Goal: Information Seeking & Learning: Learn about a topic

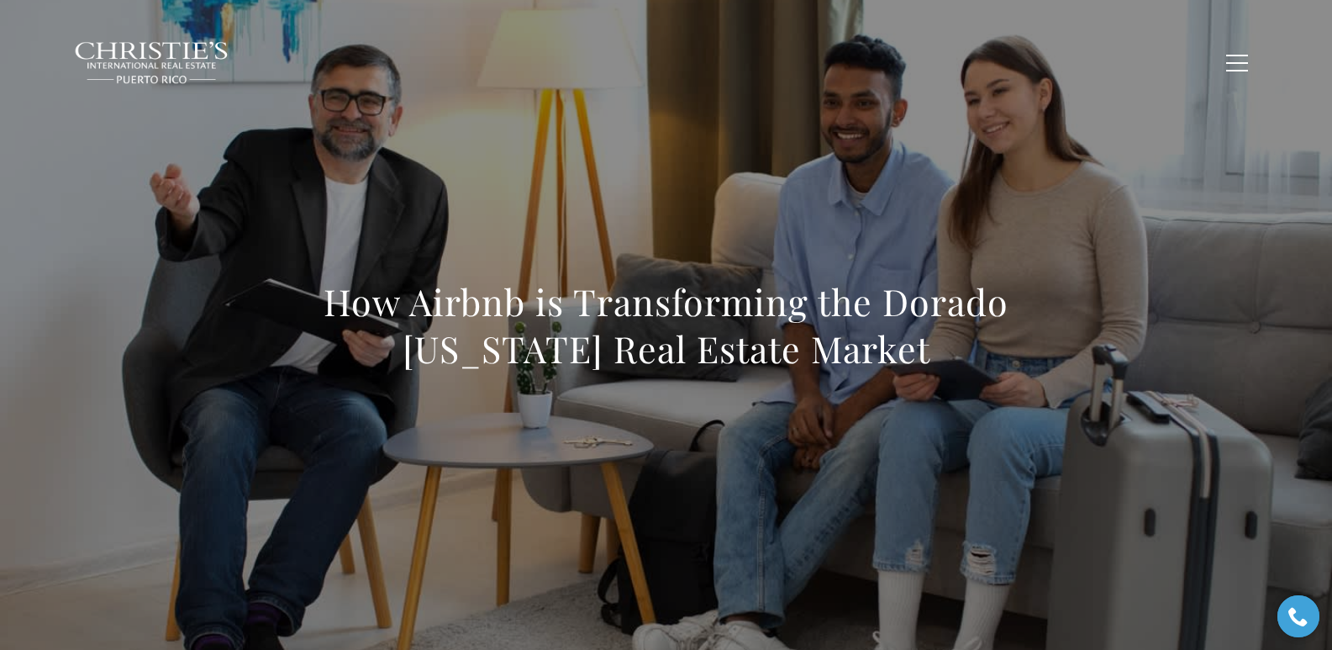
drag, startPoint x: 326, startPoint y: 308, endPoint x: 992, endPoint y: 361, distance: 667.7
click at [992, 361] on h1 "How Airbnb is Transforming the Dorado [US_STATE] Real Estate Market" at bounding box center [666, 325] width 741 height 94
copy h1 "How Airbnb is Transforming the Dorado [US_STATE] Real Estate Market"
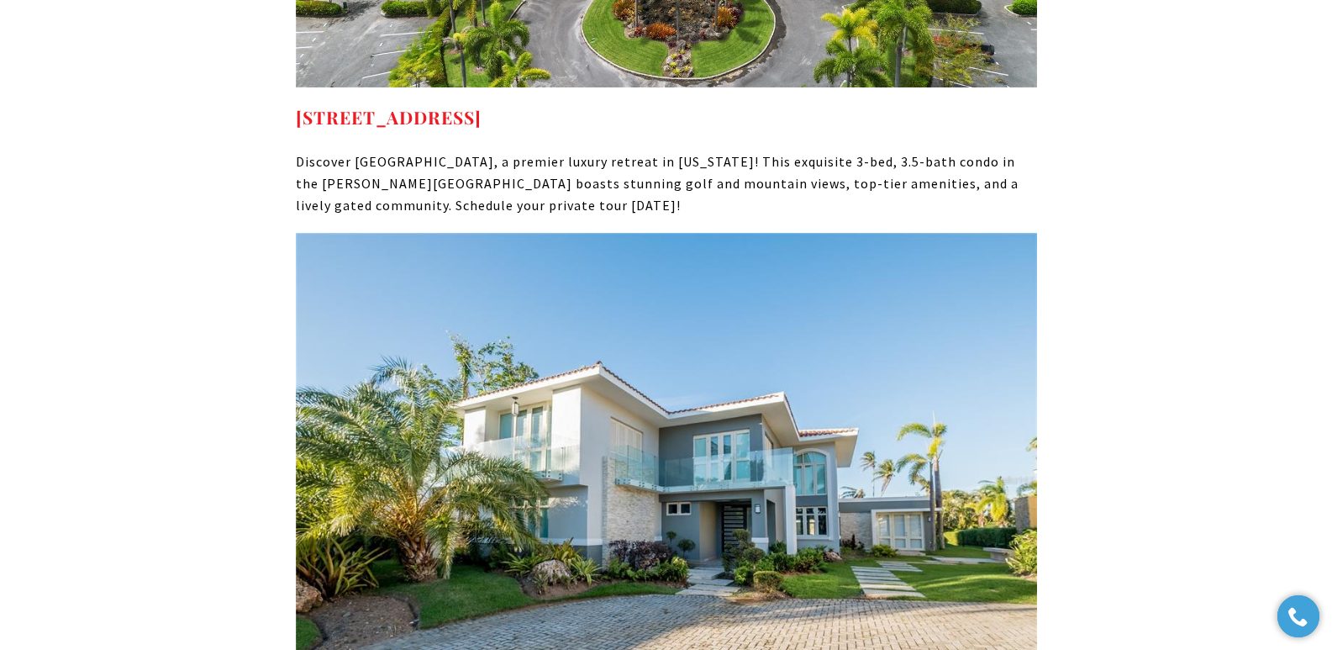
scroll to position [9095, 0]
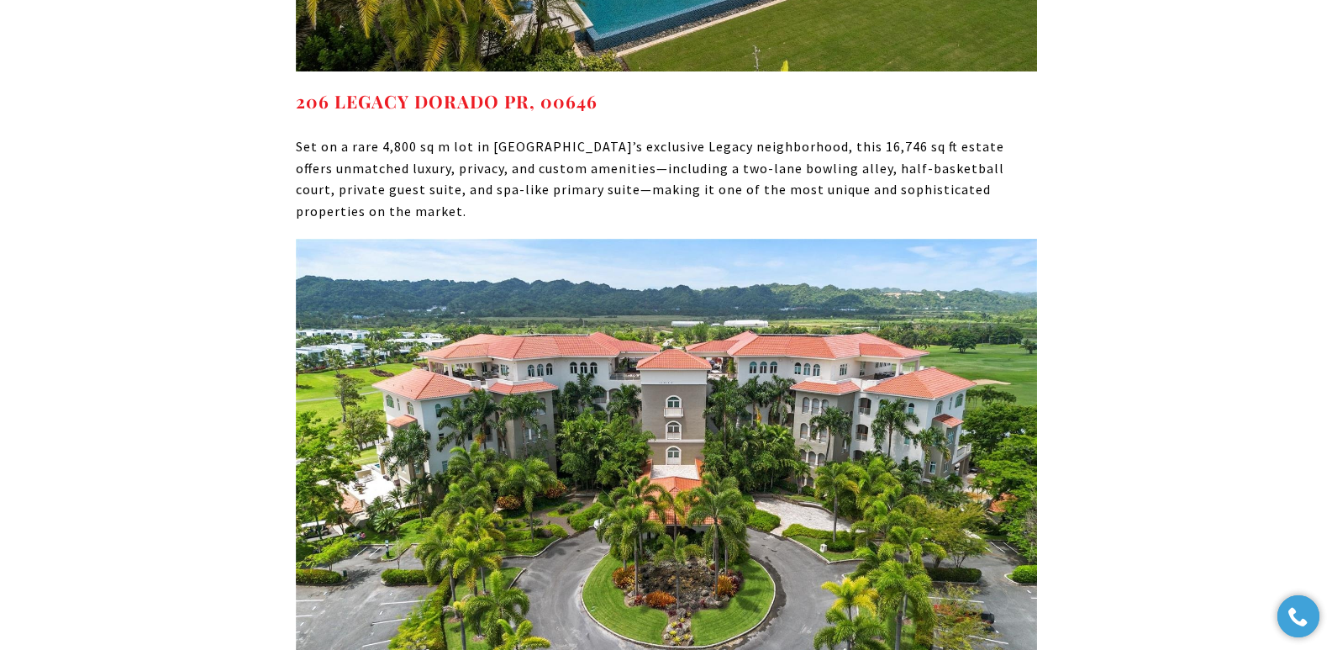
drag, startPoint x: 292, startPoint y: 563, endPoint x: 784, endPoint y: 542, distance: 492.1
copy strong "500 PLANTATION DR #3-204 DORADO PR, 00646"
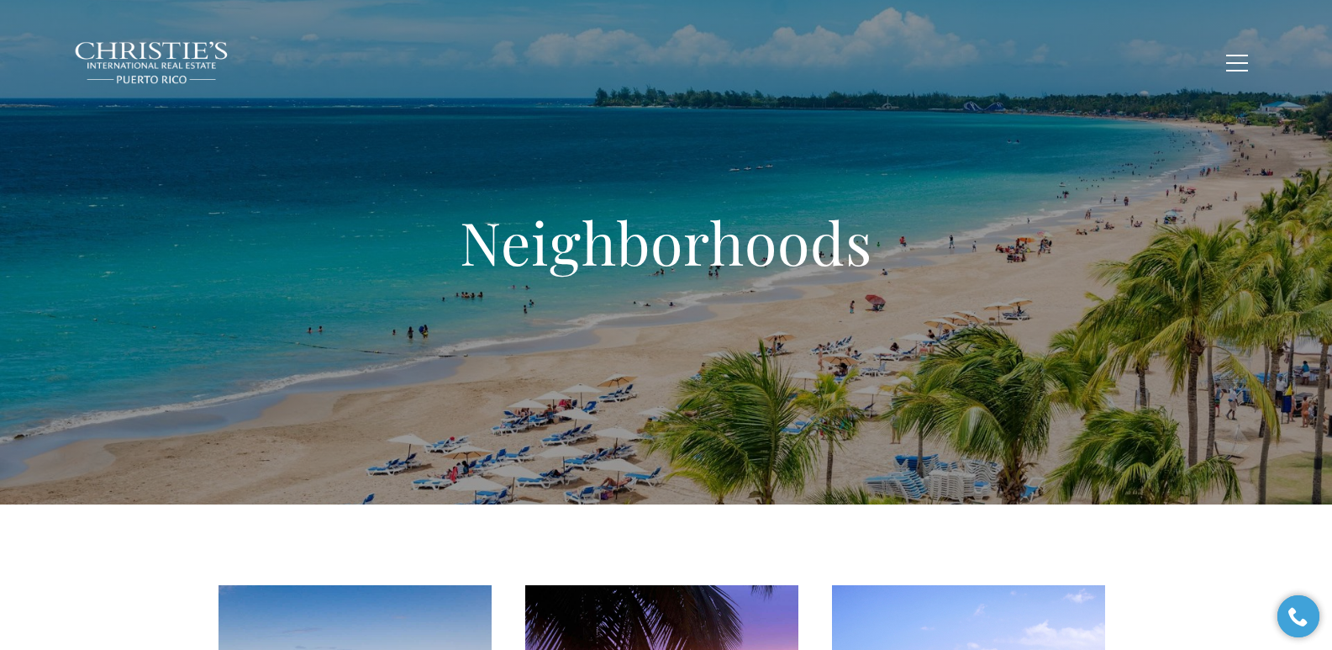
scroll to position [568, 0]
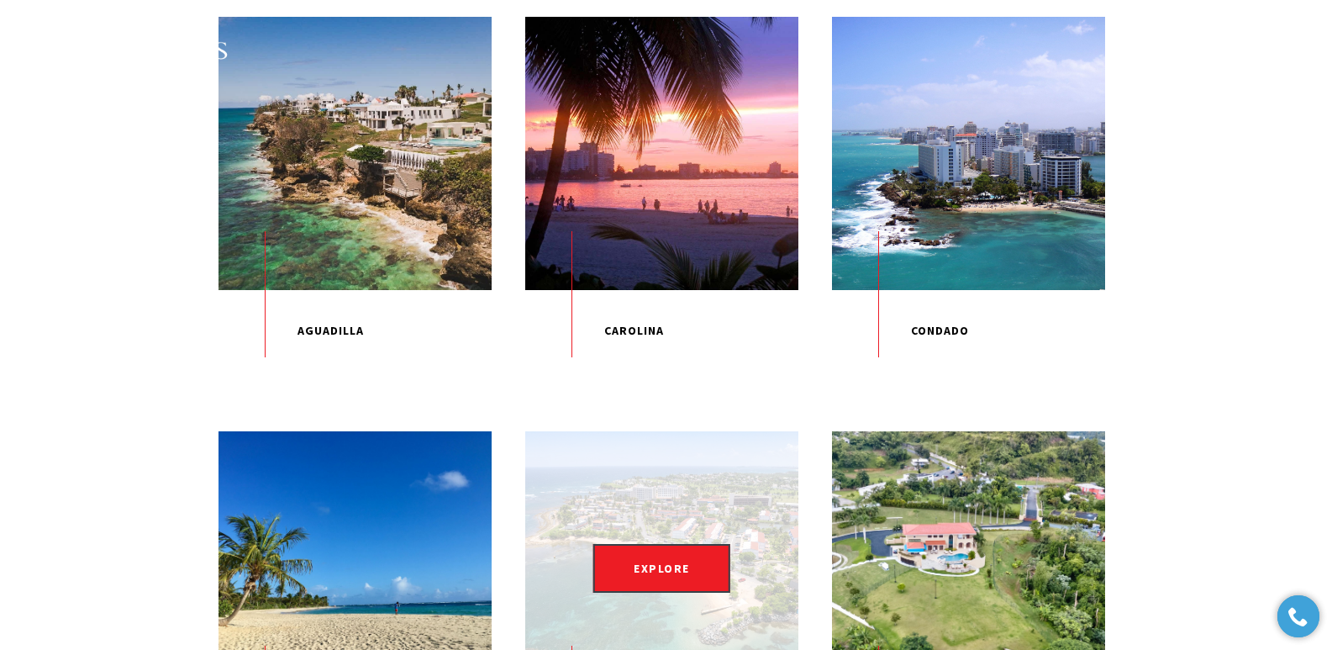
click at [661, 525] on div "EXPLORE" at bounding box center [661, 567] width 273 height 273
click at [653, 585] on span "EXPLORE" at bounding box center [661, 568] width 137 height 49
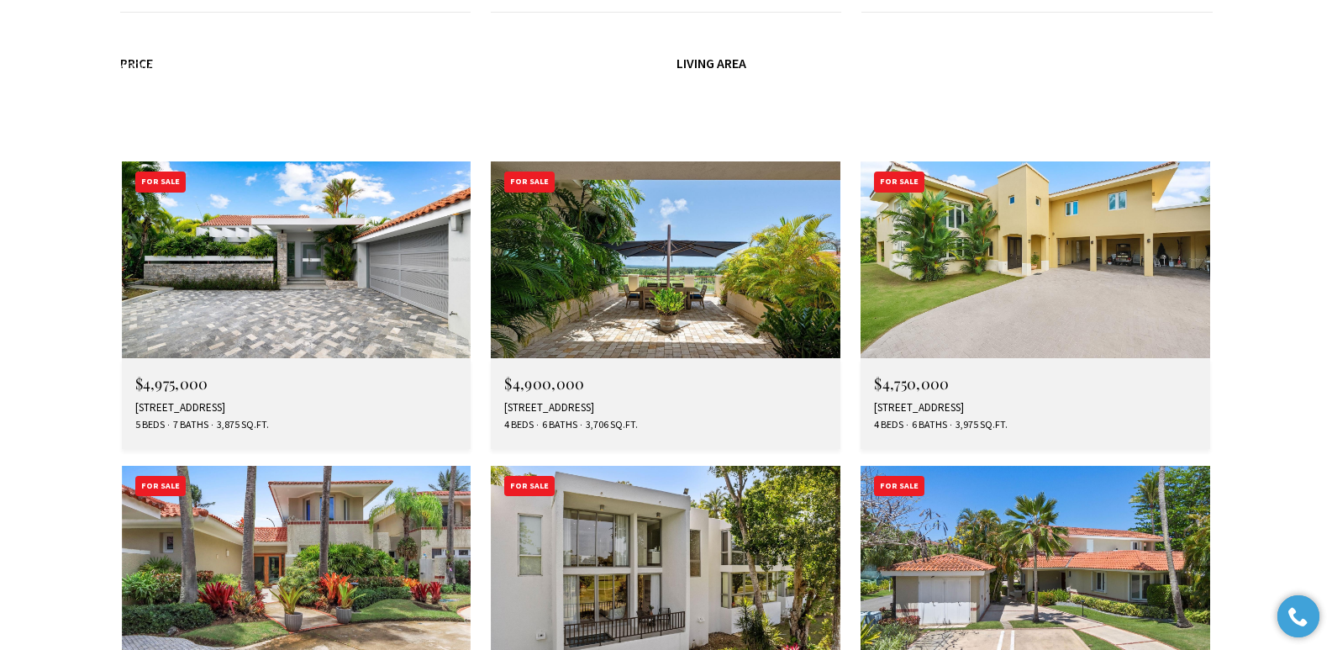
scroll to position [6116, 0]
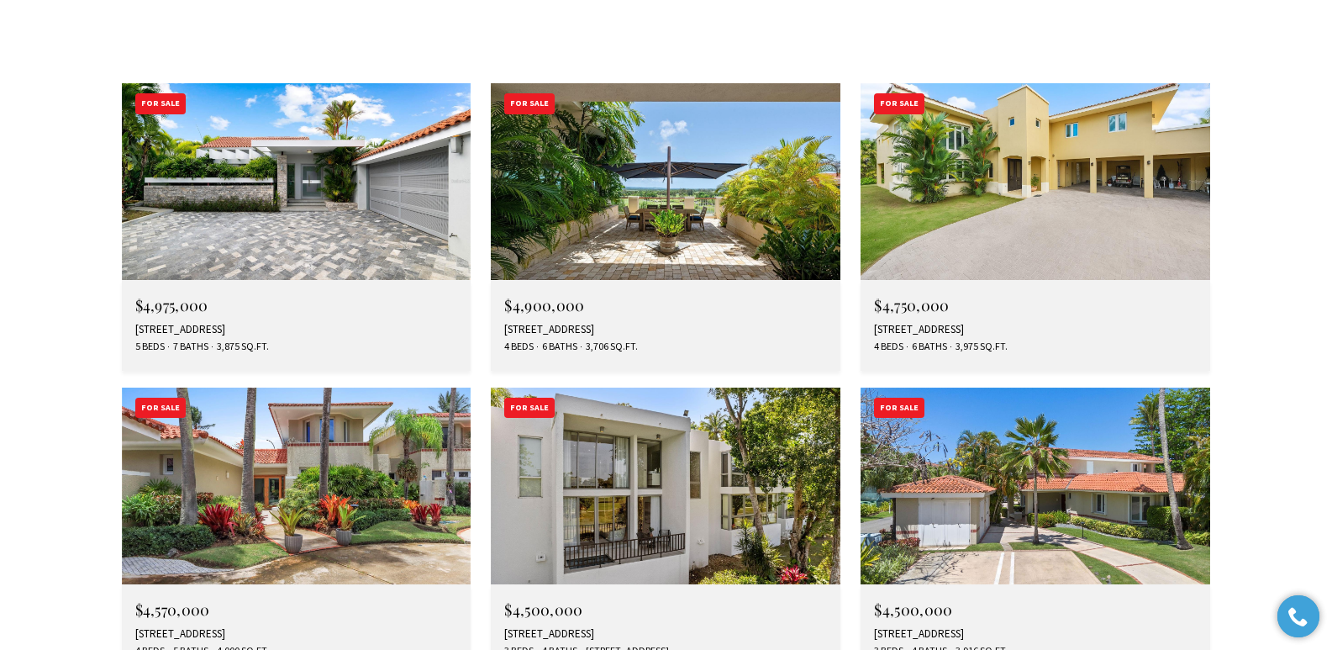
click at [233, 627] on div "#5 THE GREENS ST, DORADO, PR 00646" at bounding box center [296, 633] width 323 height 13
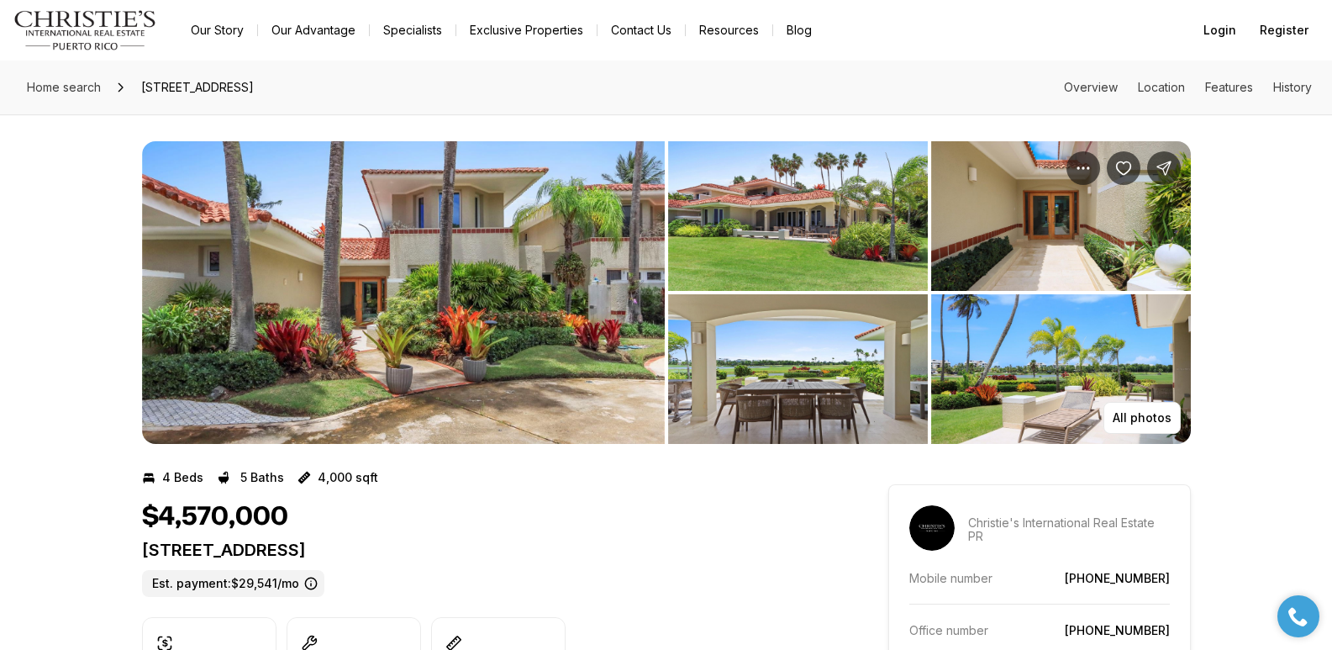
drag, startPoint x: 142, startPoint y: 553, endPoint x: 498, endPoint y: 556, distance: 356.3
click at [498, 556] on p "[STREET_ADDRESS]" at bounding box center [485, 550] width 686 height 20
copy p "[STREET_ADDRESS]"
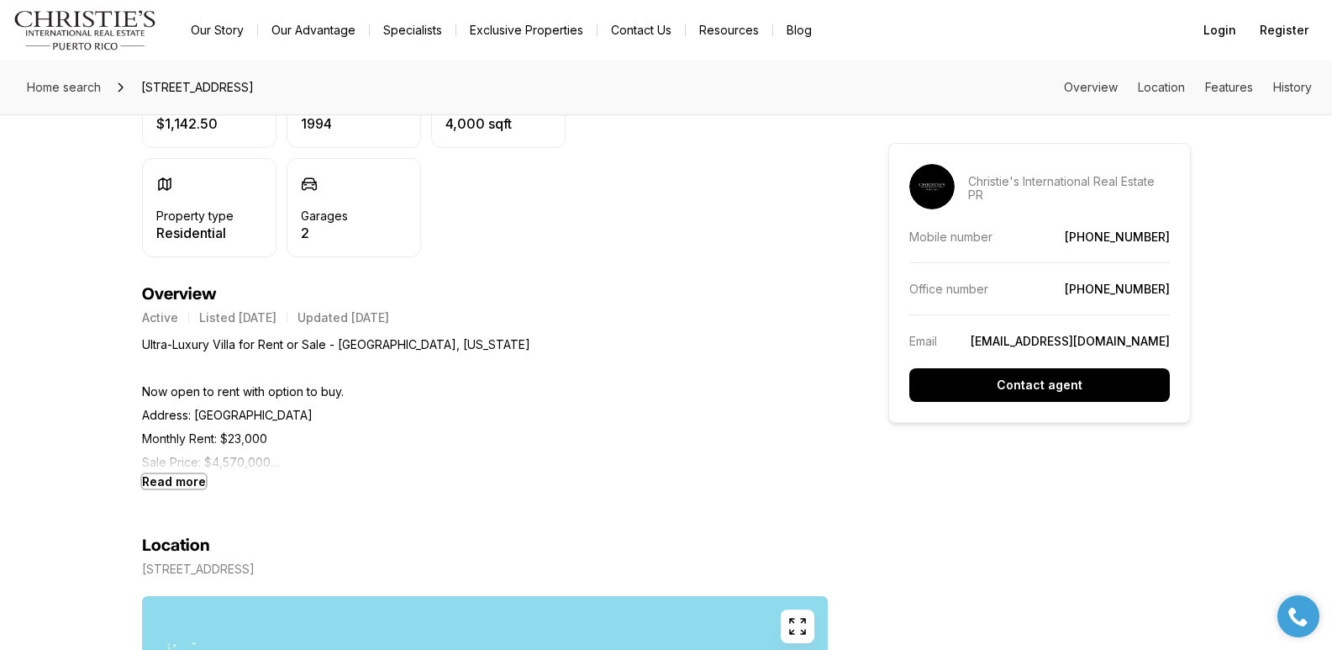
click at [172, 482] on b "Read more" at bounding box center [174, 481] width 64 height 14
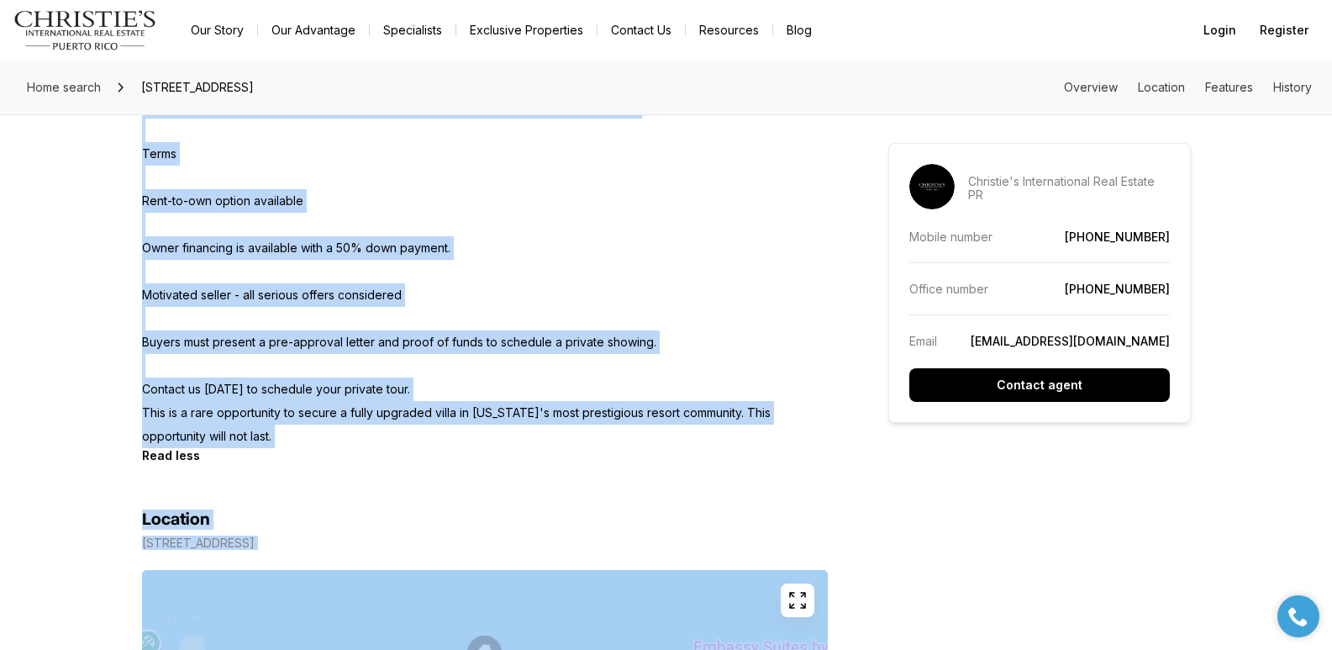
scroll to position [1944, 0]
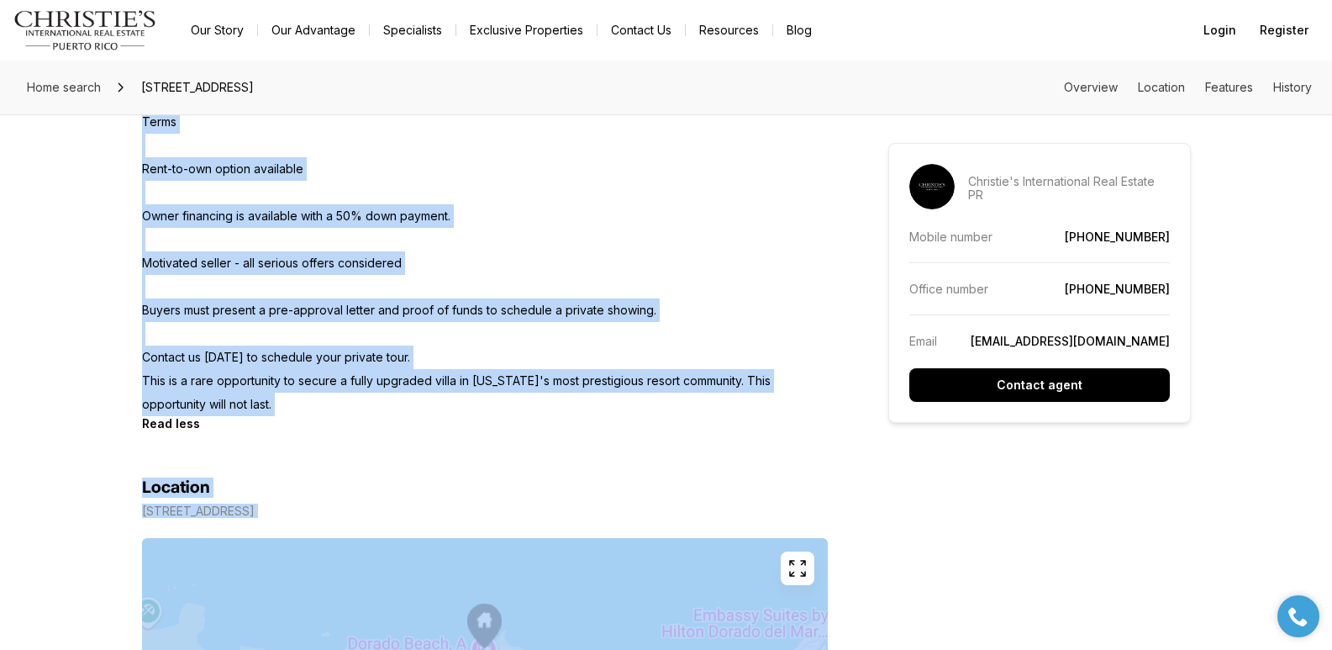
drag, startPoint x: 143, startPoint y: 344, endPoint x: 289, endPoint y: 371, distance: 148.8
copy p "Ultra-Luxury Villa for Rent or Sale - Dorado Beach Resort, Puerto Rico Now open…"
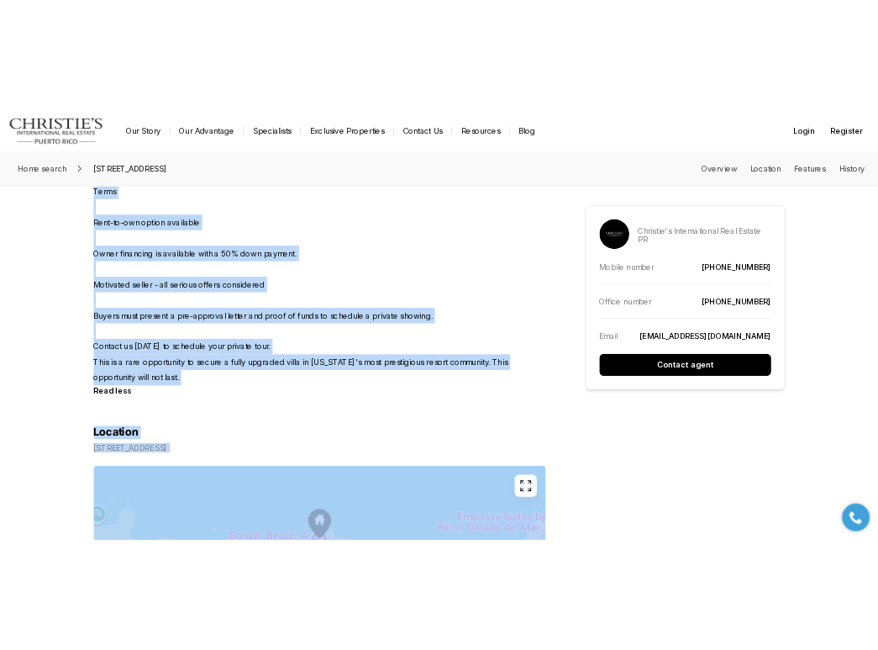
scroll to position [0, 0]
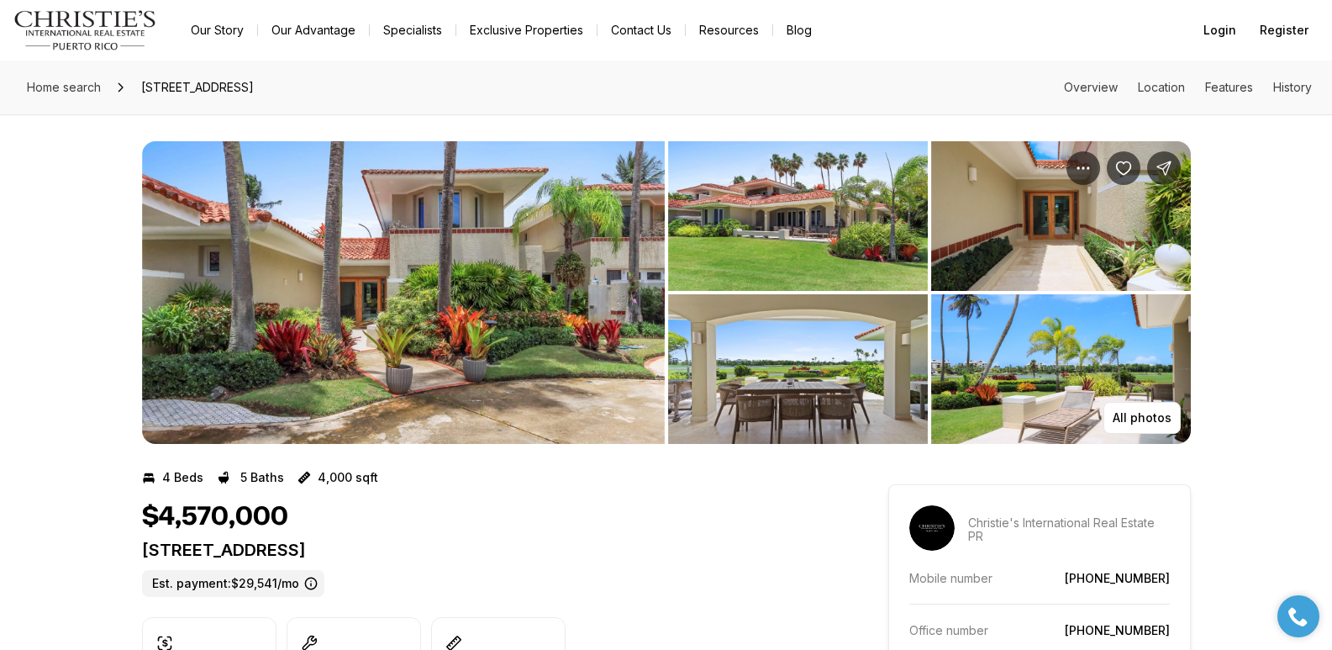
click at [471, 305] on img "View image gallery" at bounding box center [403, 292] width 523 height 303
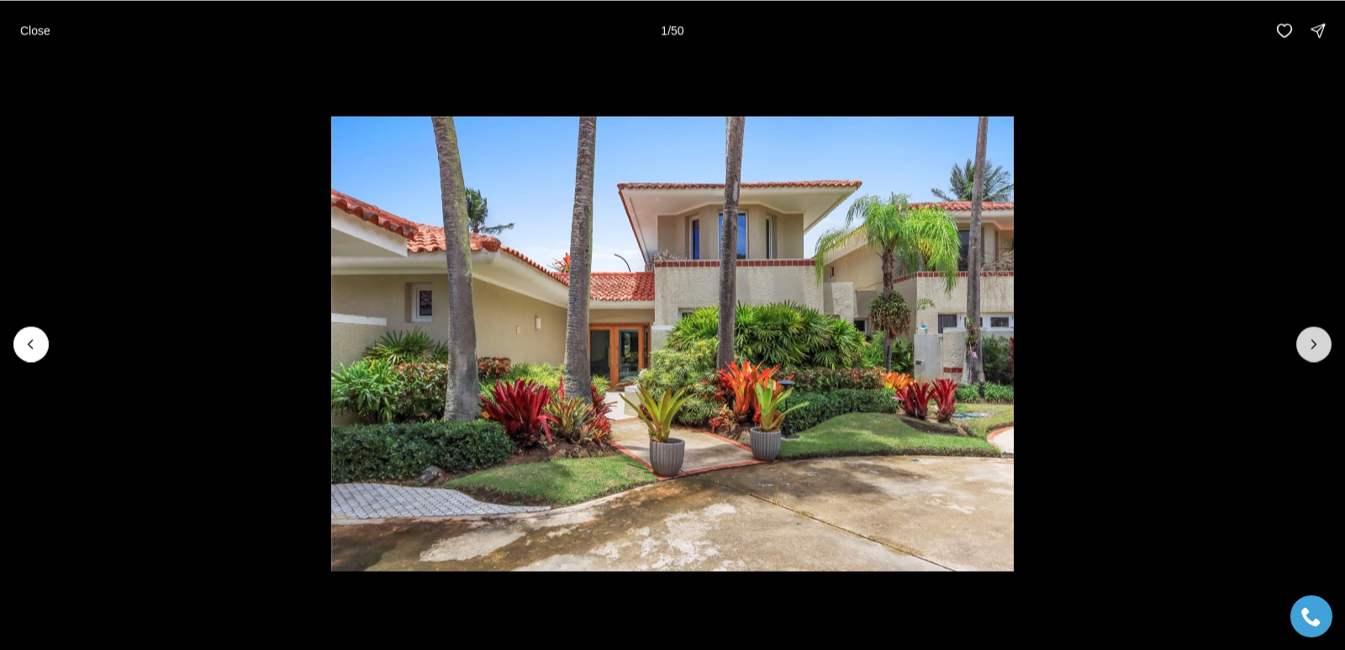
click at [1309, 349] on icon "Next slide" at bounding box center [1313, 343] width 17 height 17
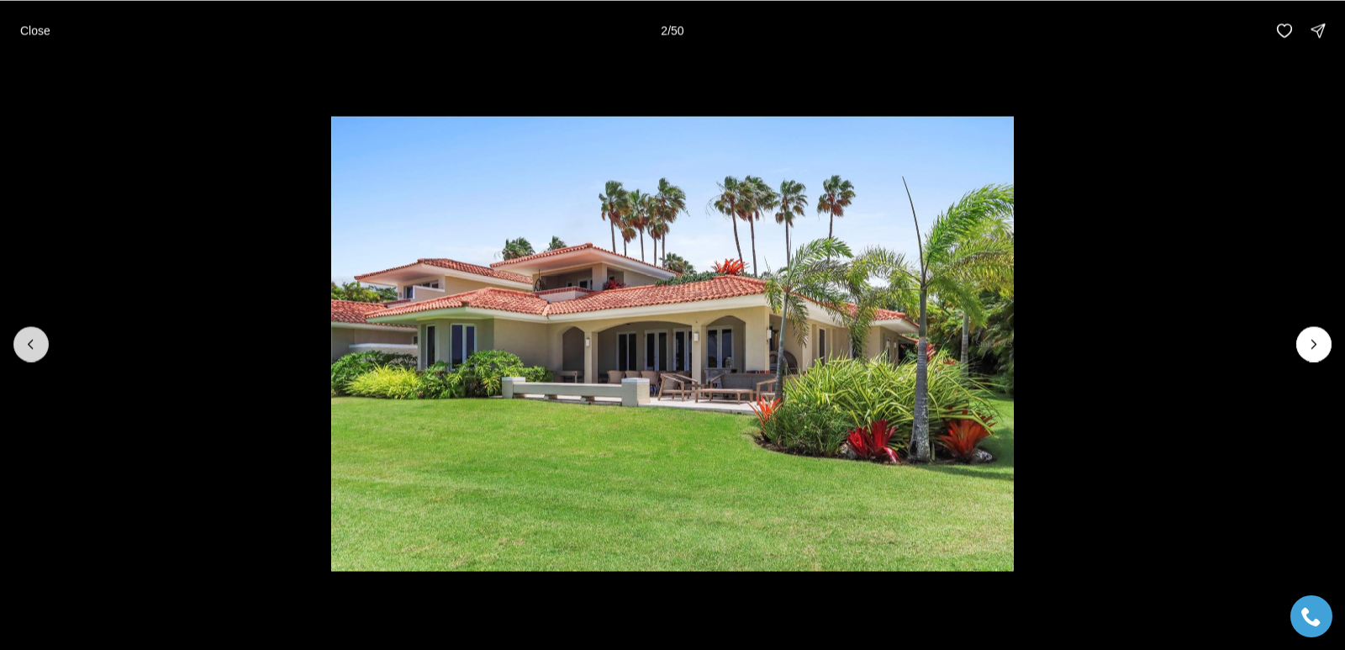
click at [33, 343] on icon "Previous slide" at bounding box center [31, 343] width 17 height 17
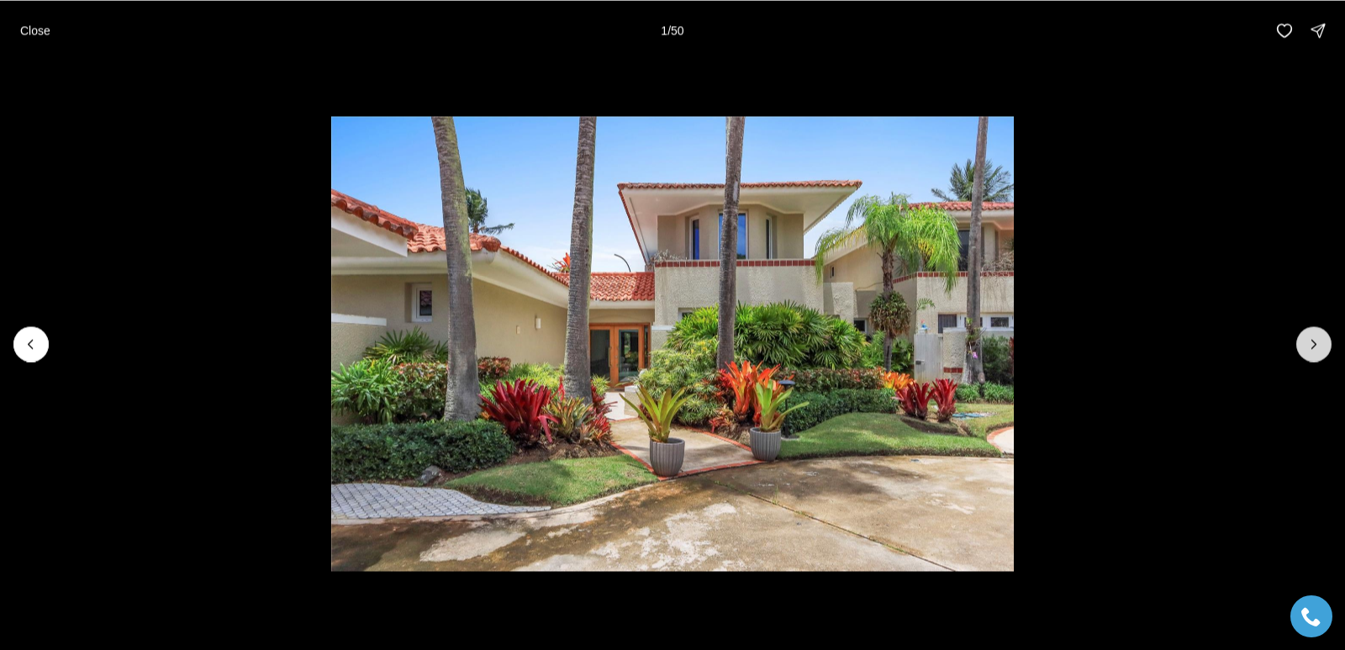
click at [1312, 336] on icon "Next slide" at bounding box center [1313, 343] width 17 height 17
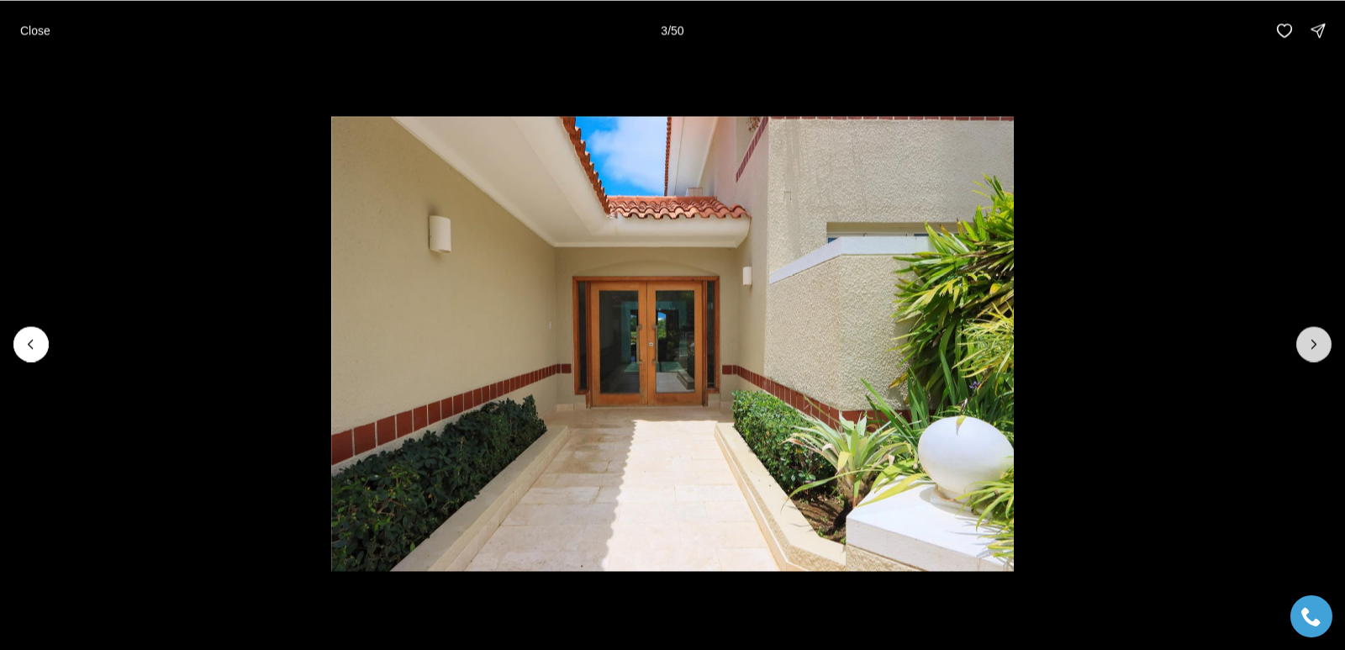
click at [1312, 337] on icon "Next slide" at bounding box center [1313, 343] width 17 height 17
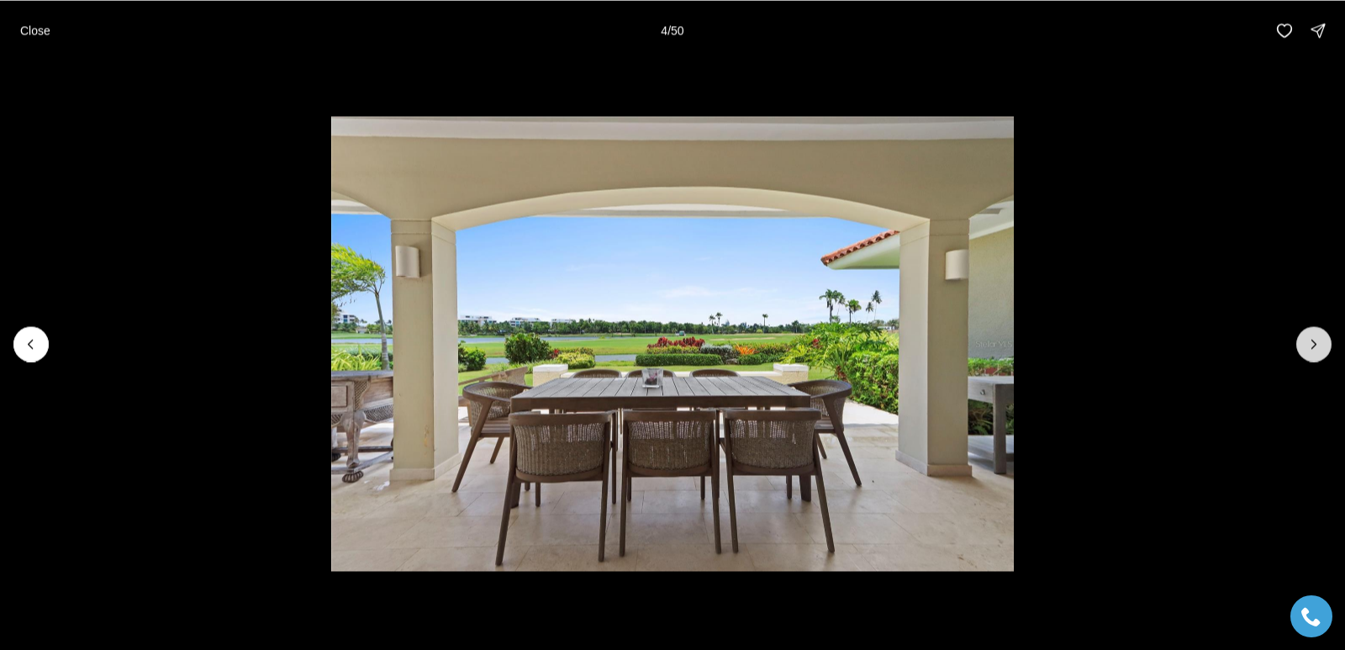
click at [1312, 337] on icon "Next slide" at bounding box center [1313, 343] width 17 height 17
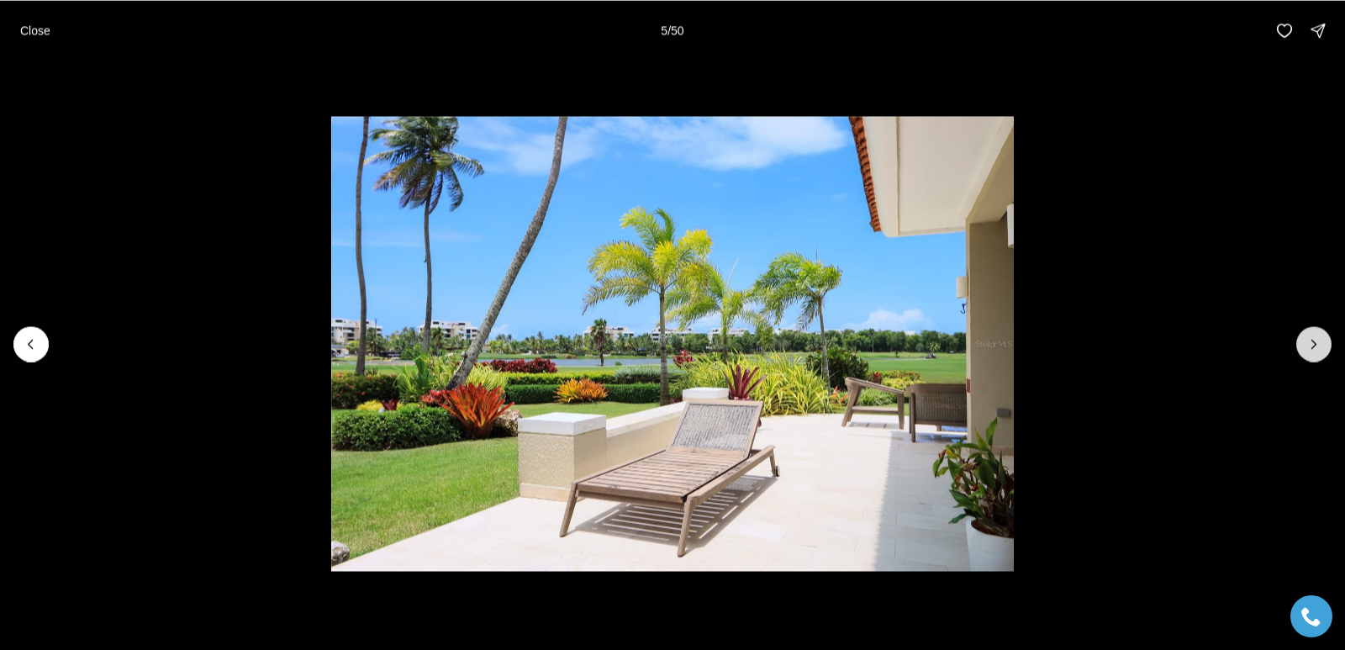
click at [1312, 337] on icon "Next slide" at bounding box center [1313, 343] width 17 height 17
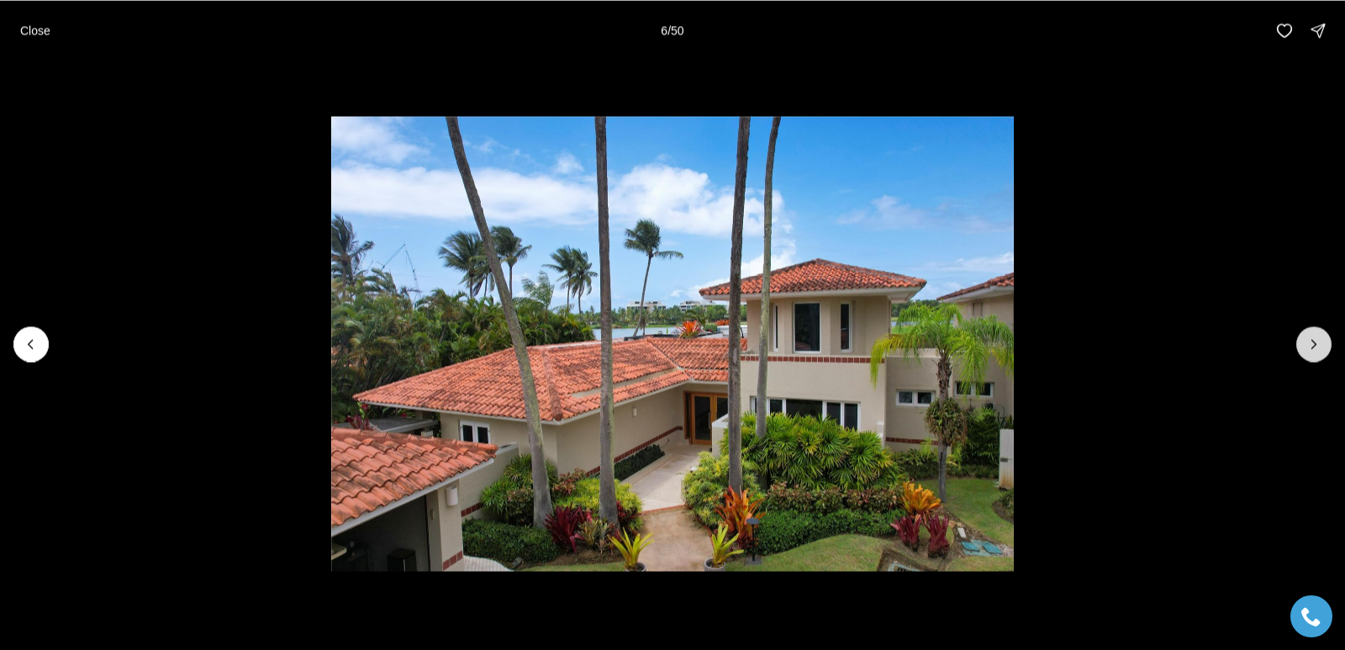
click at [1312, 337] on icon "Next slide" at bounding box center [1313, 343] width 17 height 17
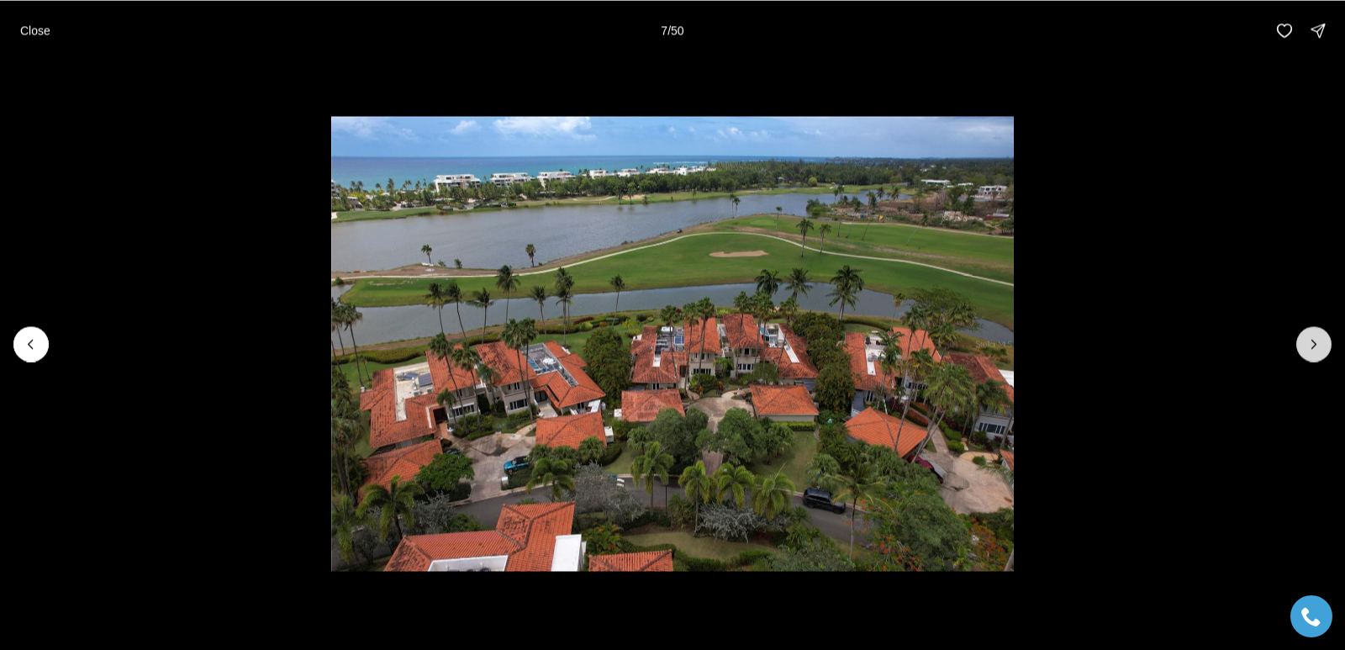
click at [1312, 337] on icon "Next slide" at bounding box center [1313, 343] width 17 height 17
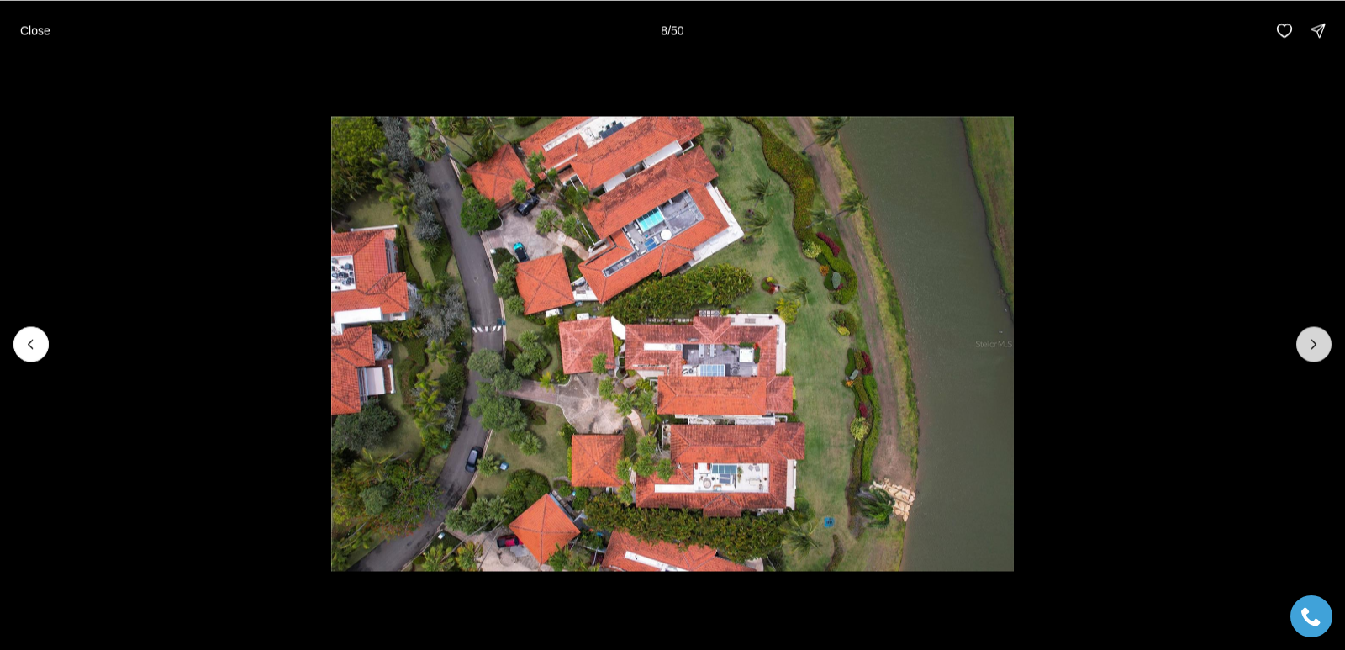
click at [1312, 337] on icon "Next slide" at bounding box center [1313, 343] width 17 height 17
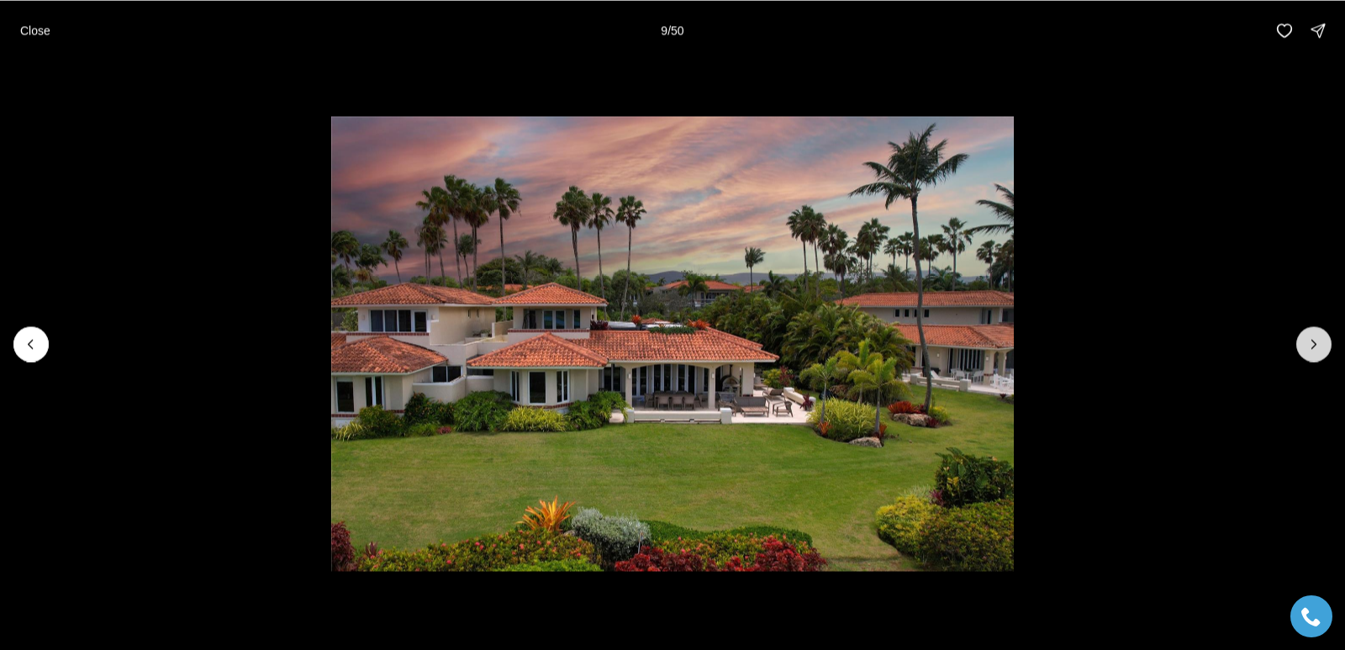
click at [1314, 341] on icon "Next slide" at bounding box center [1314, 344] width 4 height 8
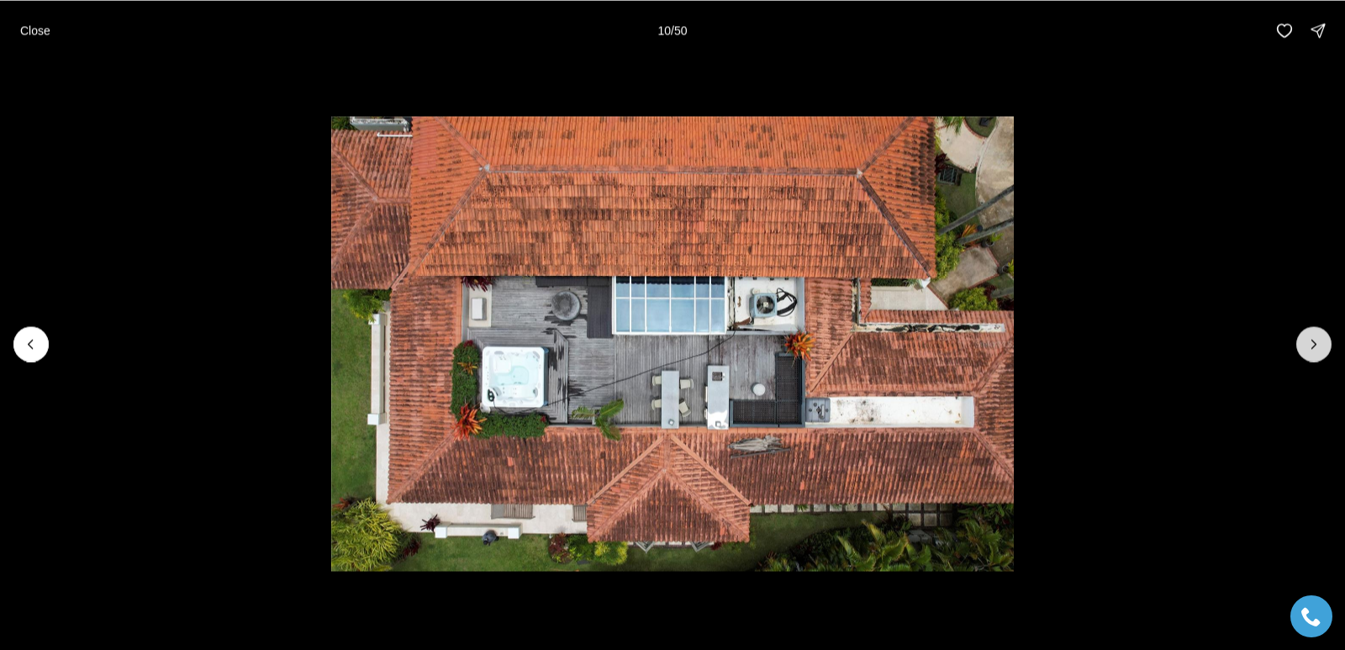
click at [1313, 341] on icon "Next slide" at bounding box center [1314, 344] width 4 height 8
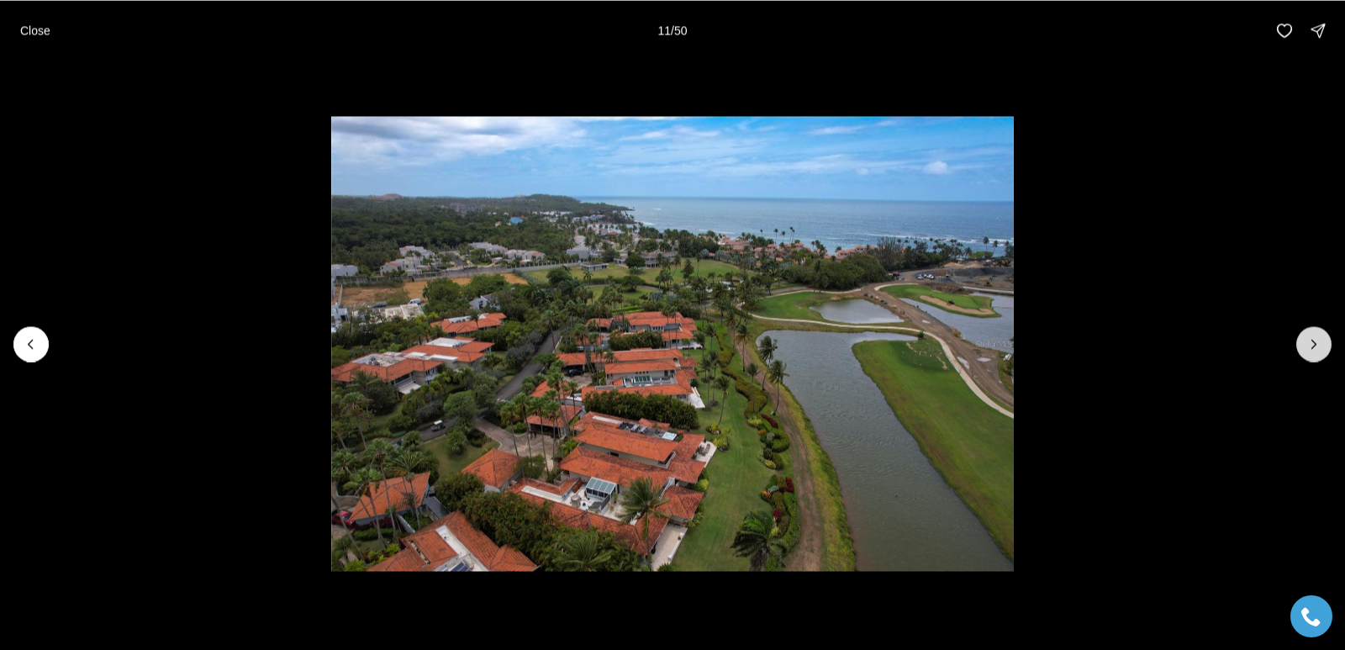
click at [1312, 342] on icon "Next slide" at bounding box center [1313, 343] width 17 height 17
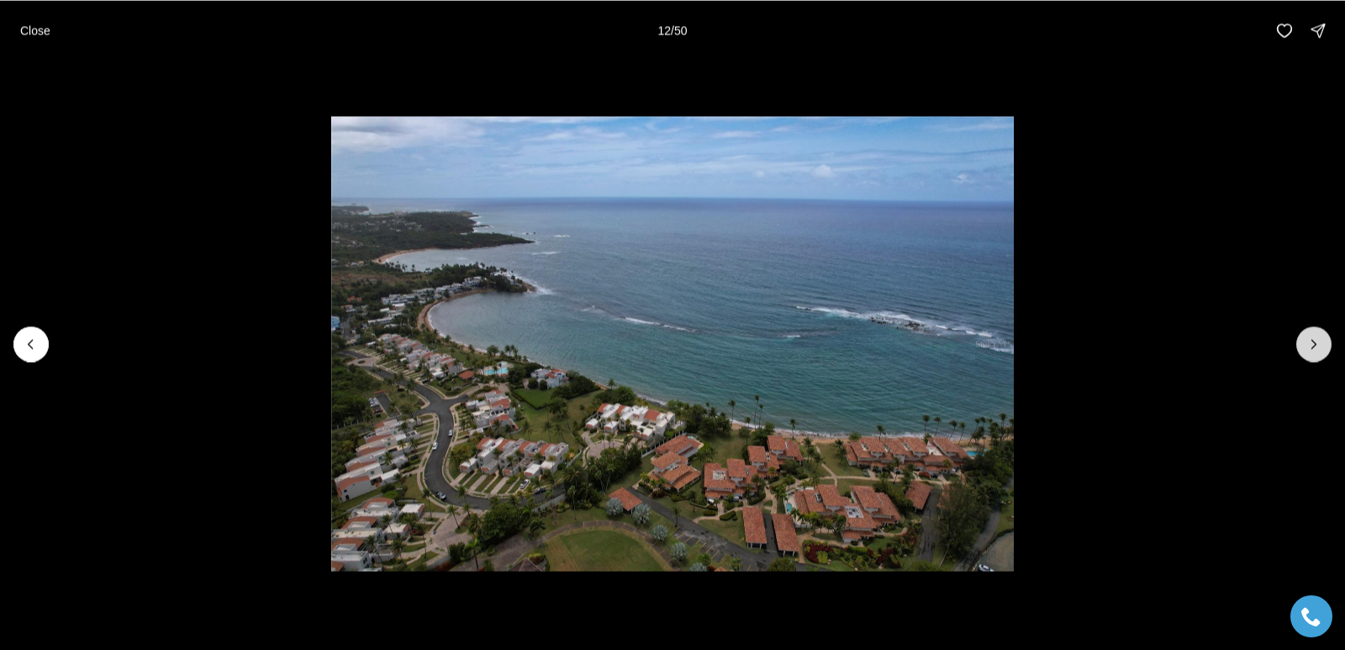
click at [1312, 342] on icon "Next slide" at bounding box center [1313, 343] width 17 height 17
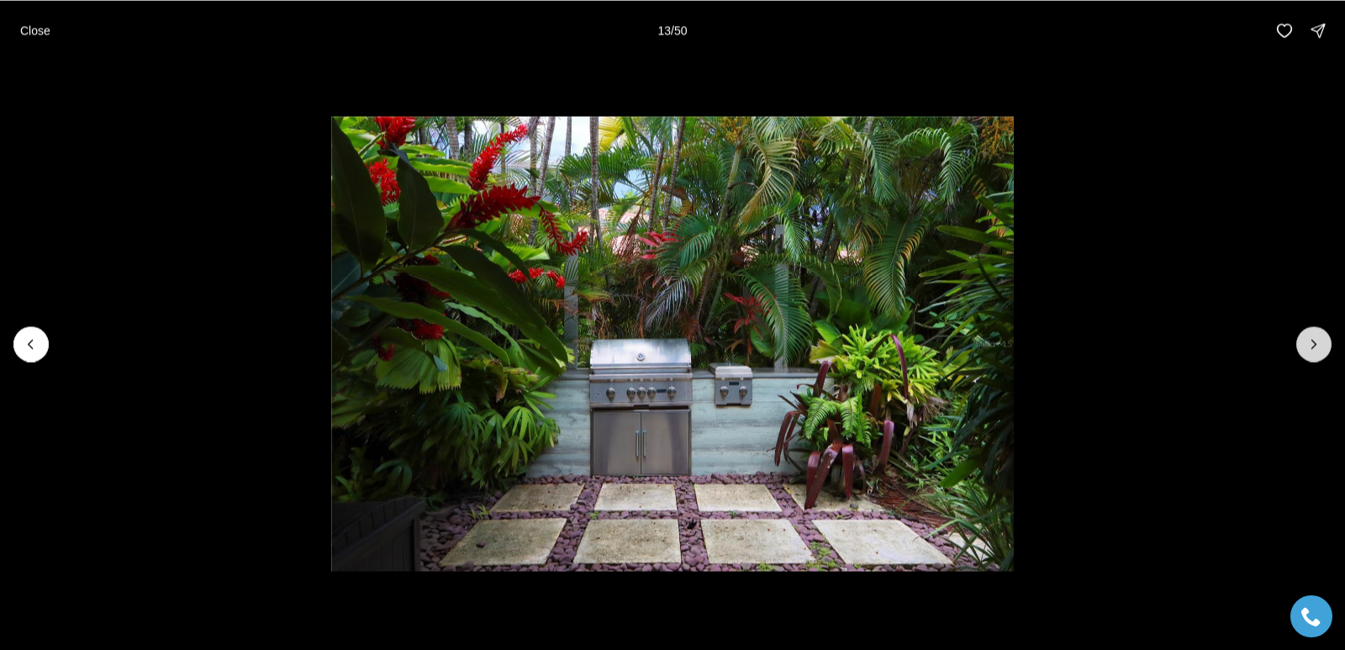
click at [1312, 342] on icon "Next slide" at bounding box center [1313, 343] width 17 height 17
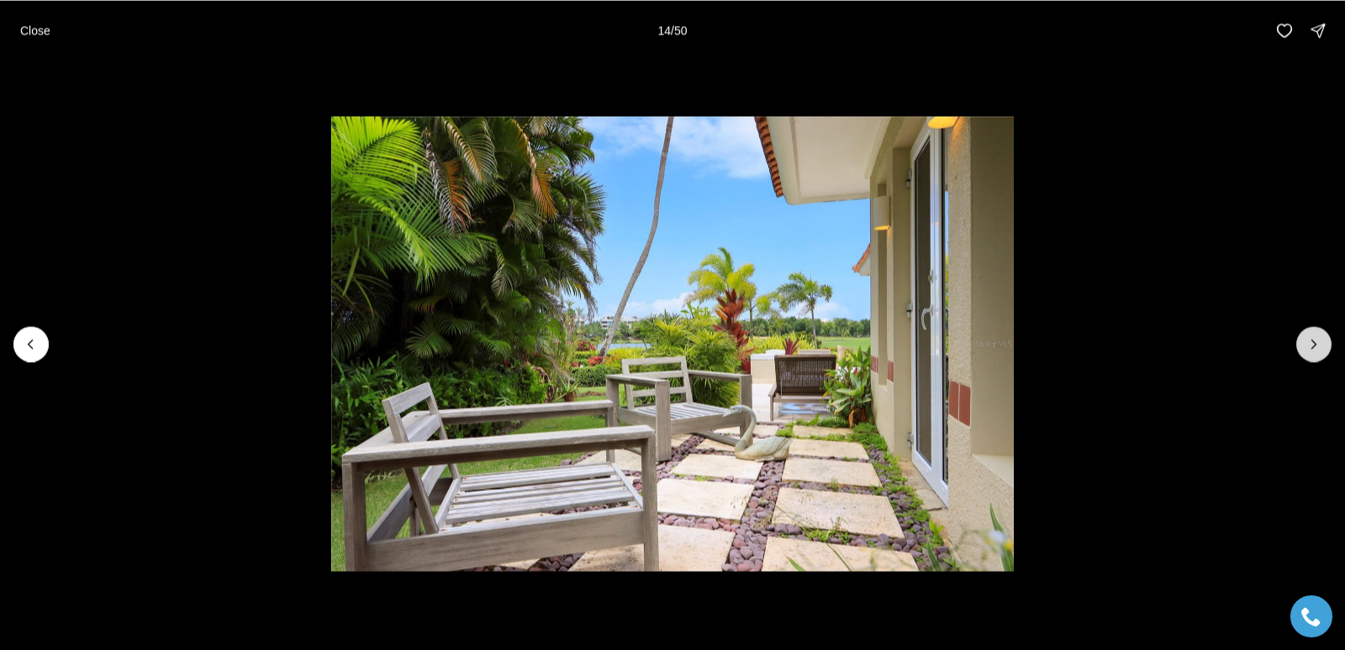
click at [1309, 346] on icon "Next slide" at bounding box center [1313, 343] width 17 height 17
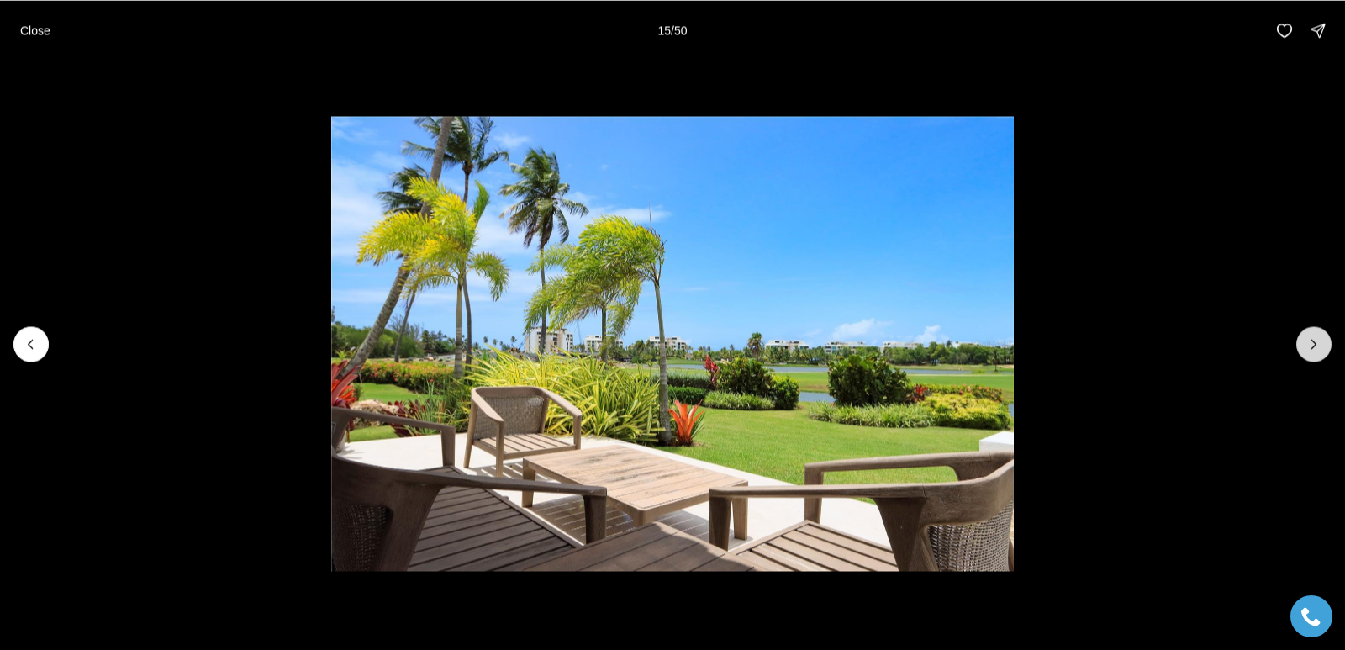
click at [1309, 346] on icon "Next slide" at bounding box center [1313, 343] width 17 height 17
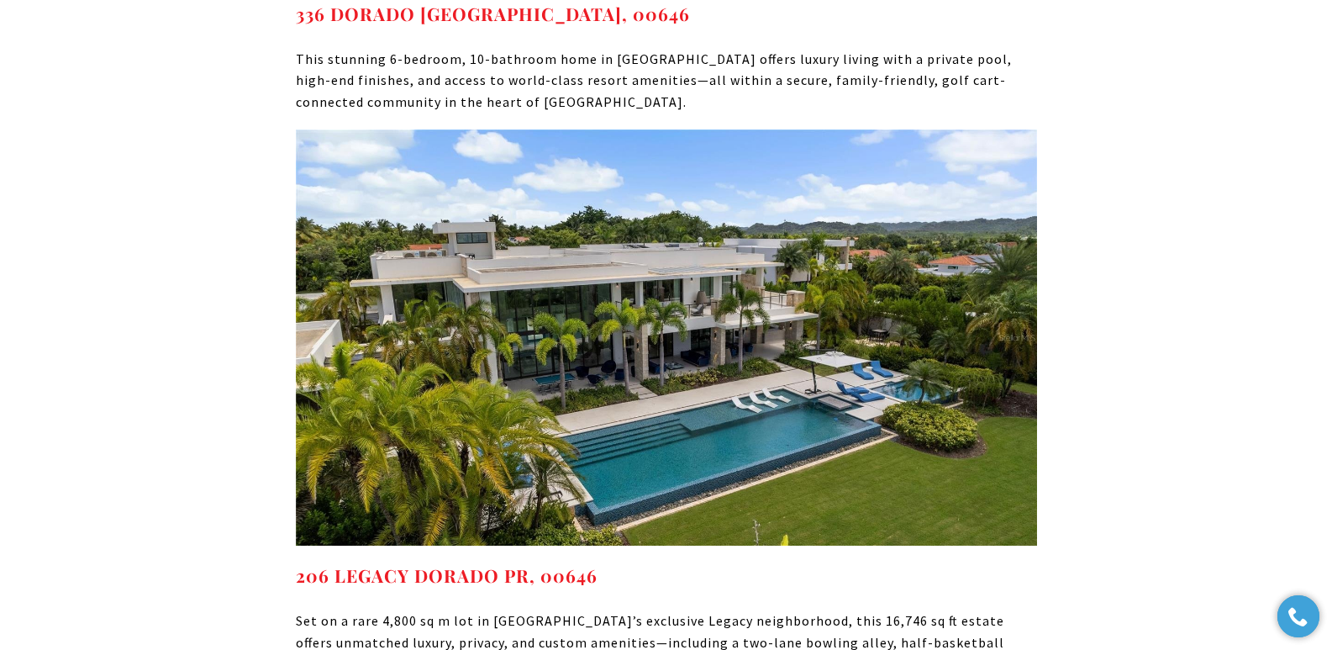
scroll to position [8508, 0]
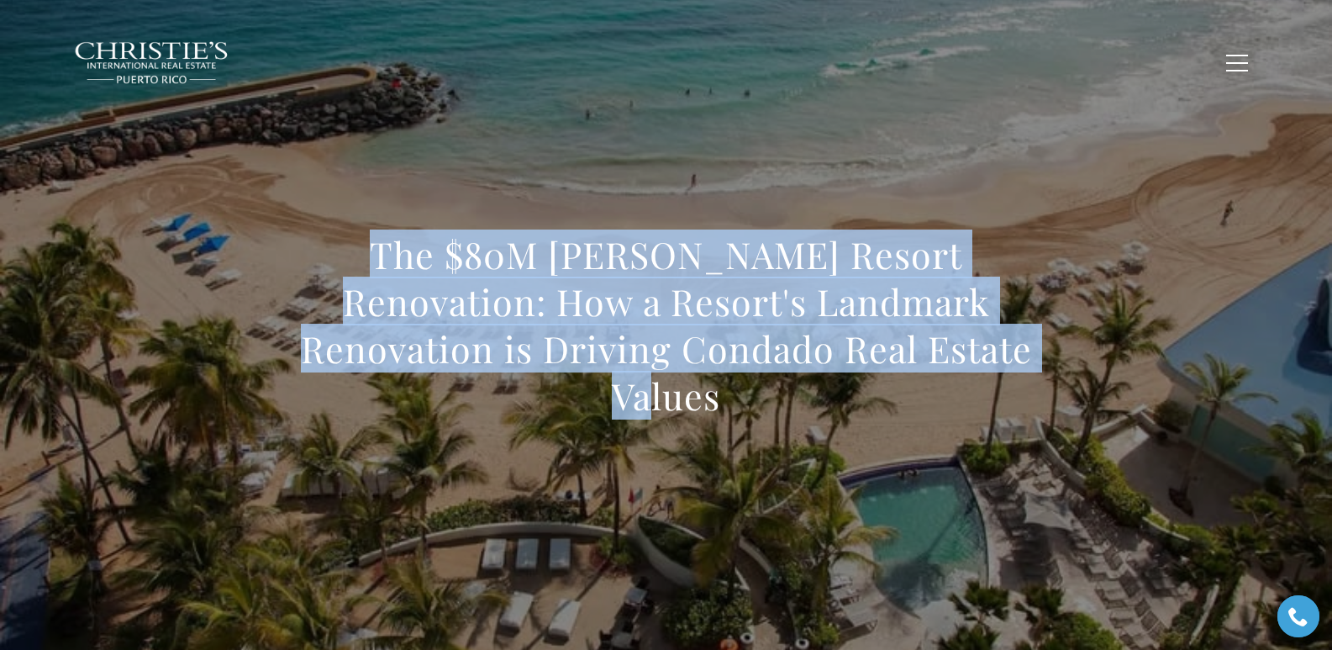
drag, startPoint x: 304, startPoint y: 279, endPoint x: 1011, endPoint y: 362, distance: 711.7
click at [1011, 362] on h1 "The $80M La Concha Resort Renovation: How a Resort's Landmark Renovation is Dri…" at bounding box center [666, 325] width 741 height 188
copy h1 "The $80M La Concha Resort Renovation: How a Resort's Landmark Renovation is Dri…"
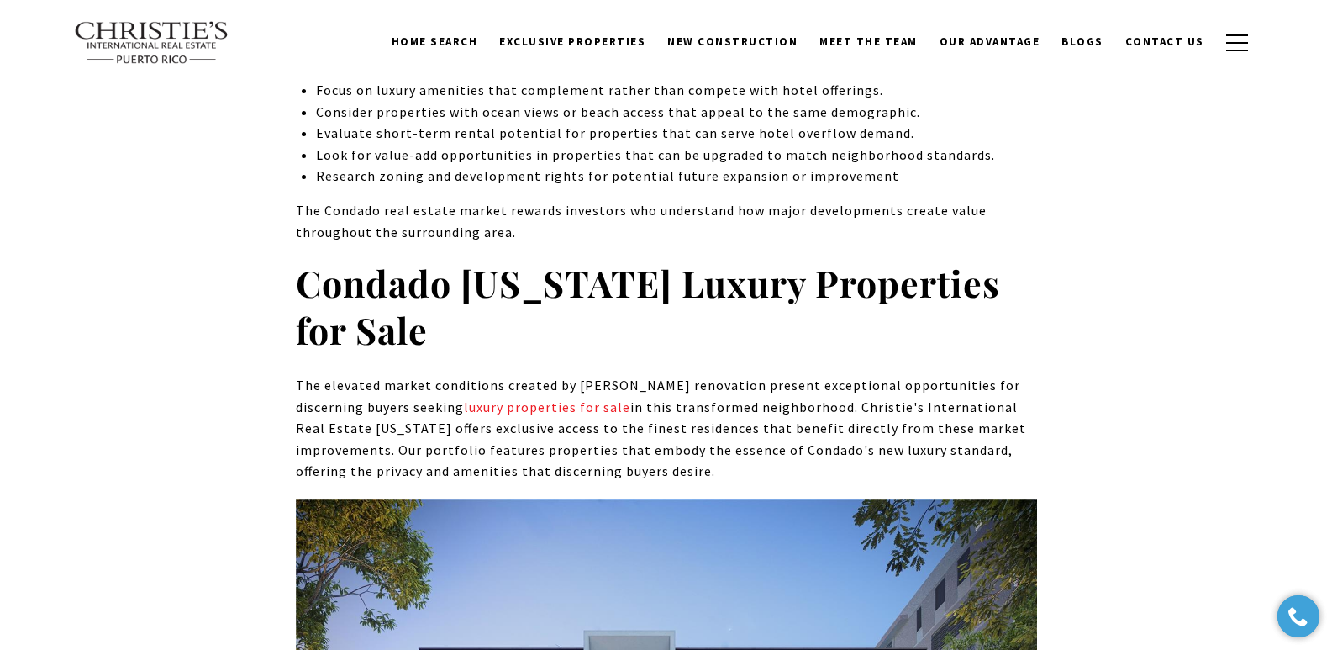
scroll to position [6625, 0]
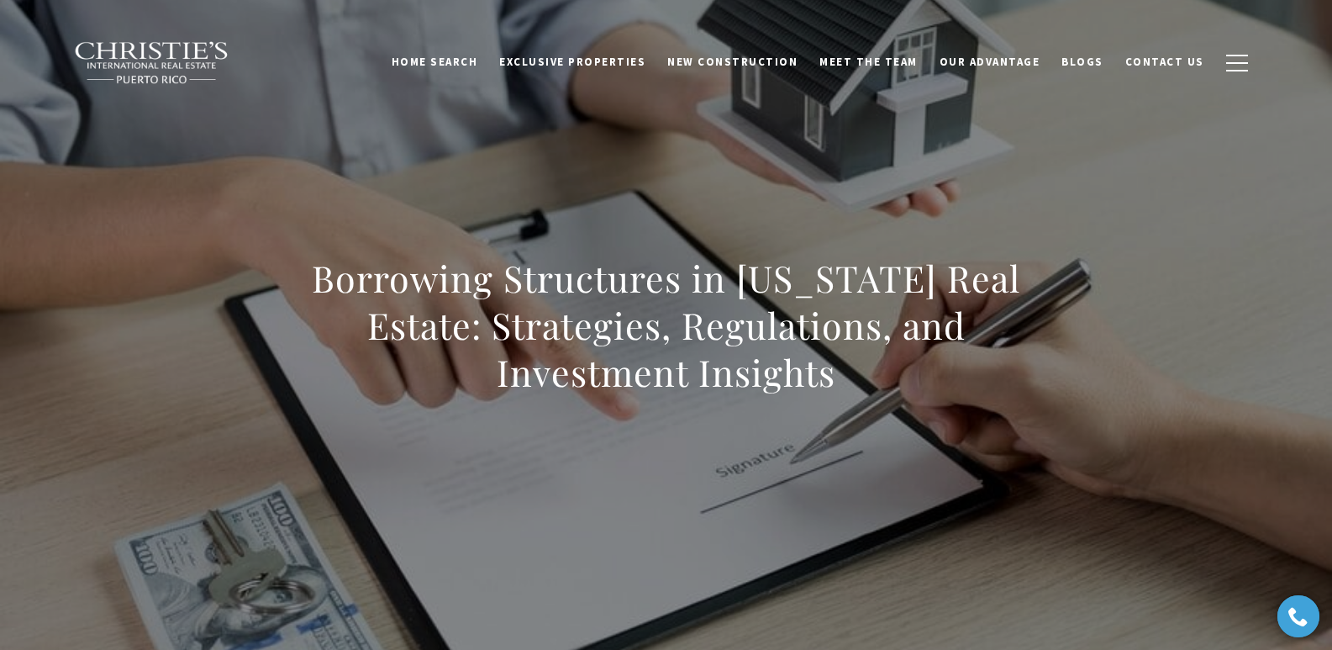
drag, startPoint x: 536, startPoint y: 340, endPoint x: 845, endPoint y: 370, distance: 309.8
click at [845, 370] on h1 "Borrowing Structures in [US_STATE] Real Estate: Strategies, Regulations, and In…" at bounding box center [666, 325] width 741 height 141
copy h1 "Borrowing Structures in [US_STATE] Real Estate: Strategies, Regulations, and In…"
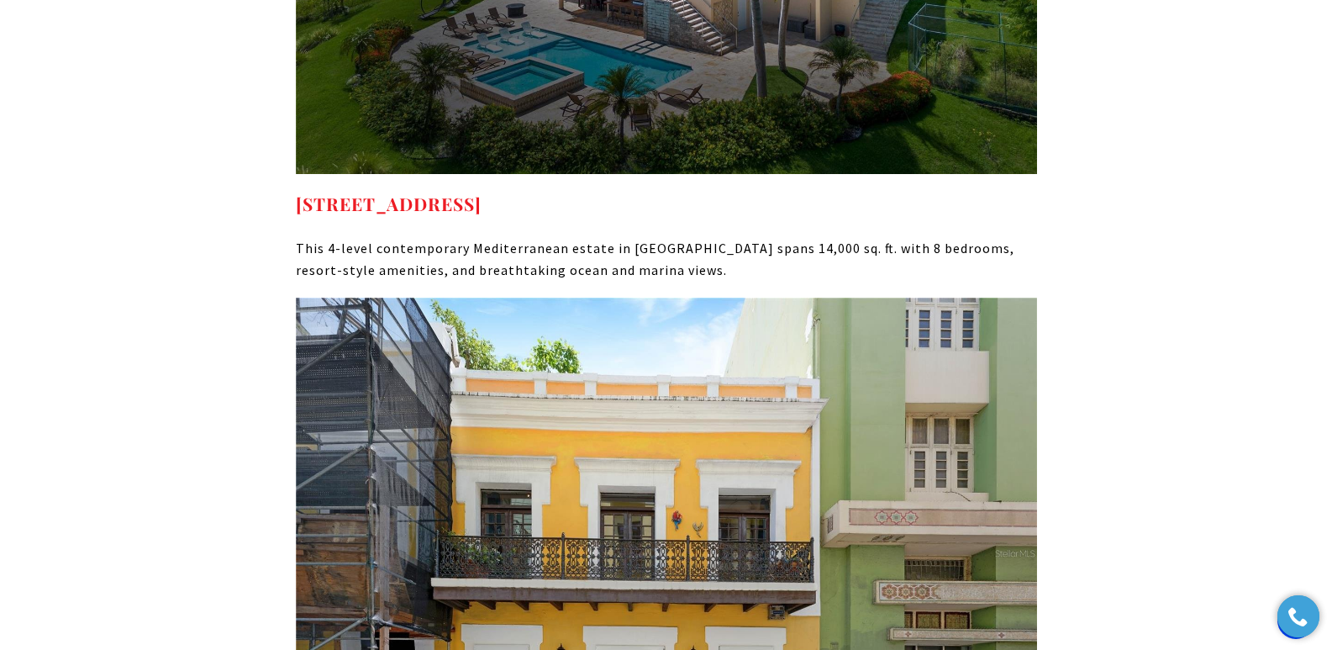
scroll to position [10246, 0]
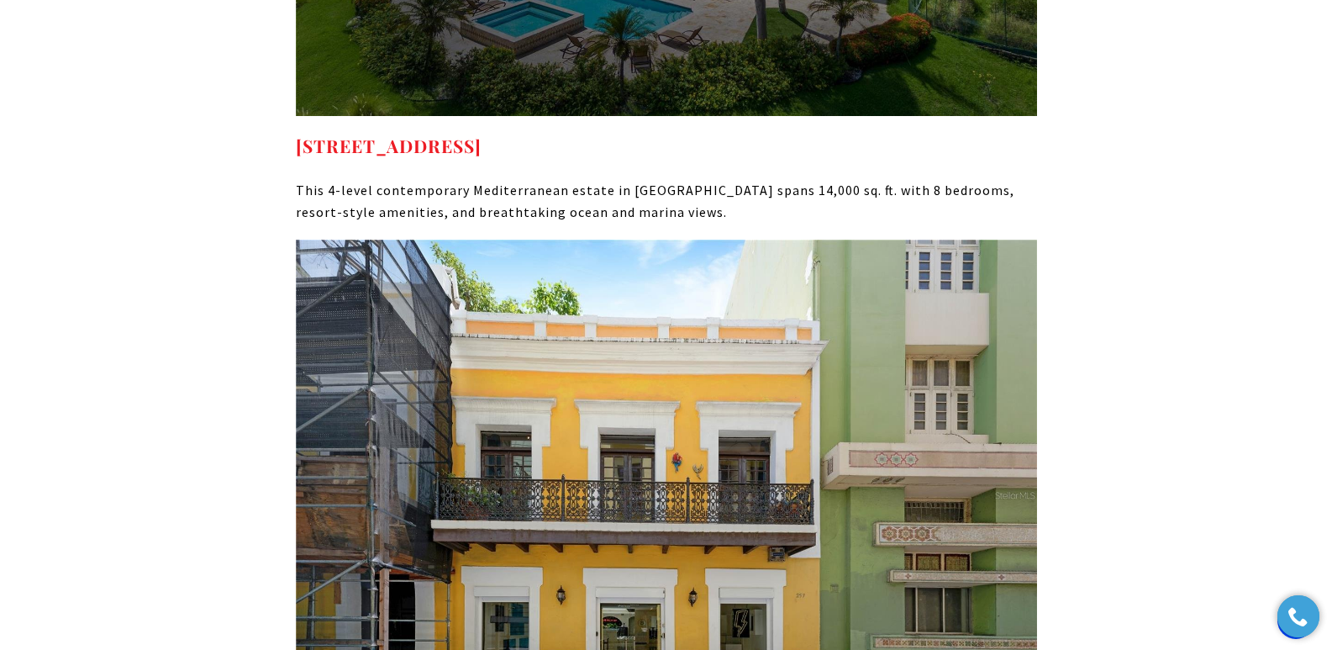
drag, startPoint x: 1336, startPoint y: 498, endPoint x: 1344, endPoint y: 456, distance: 41.9
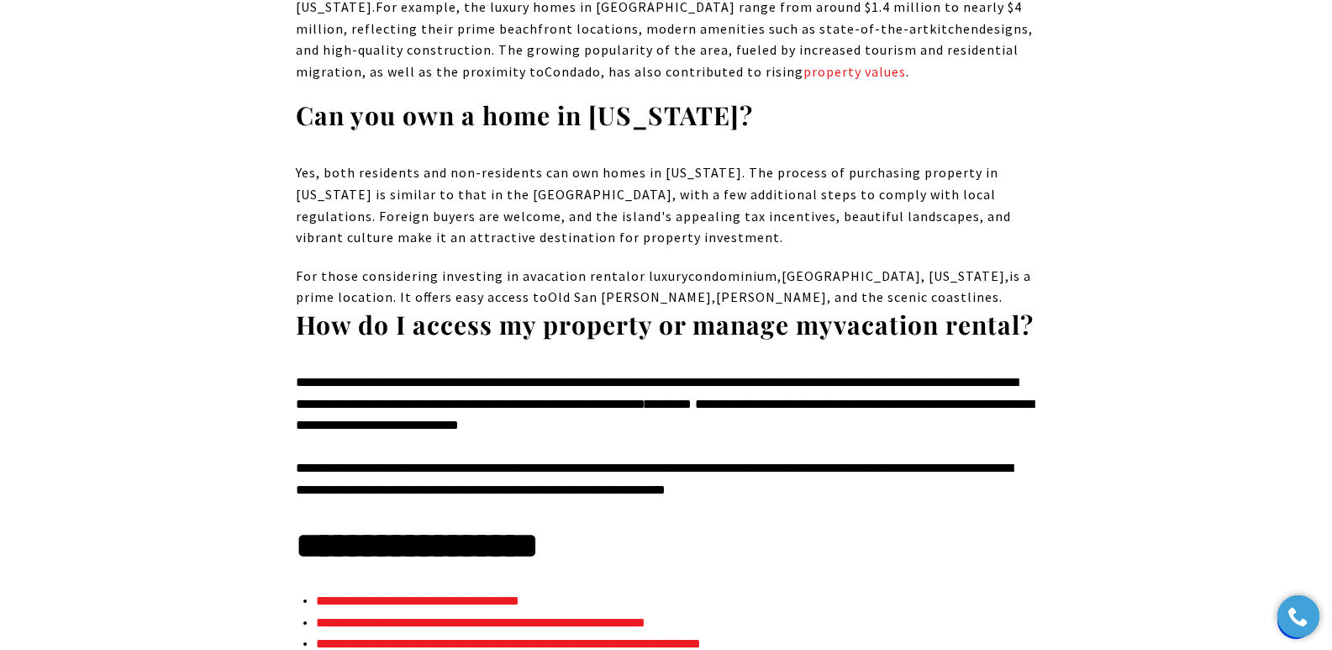
scroll to position [8292, 0]
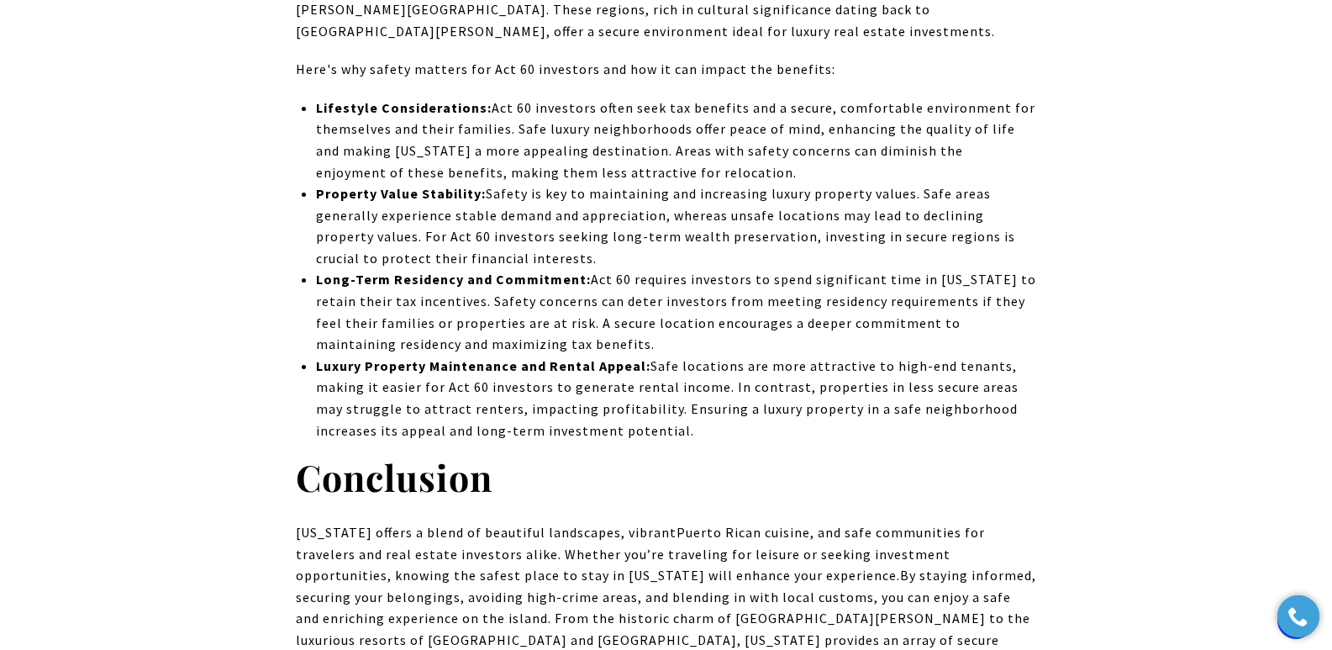
scroll to position [18375, 0]
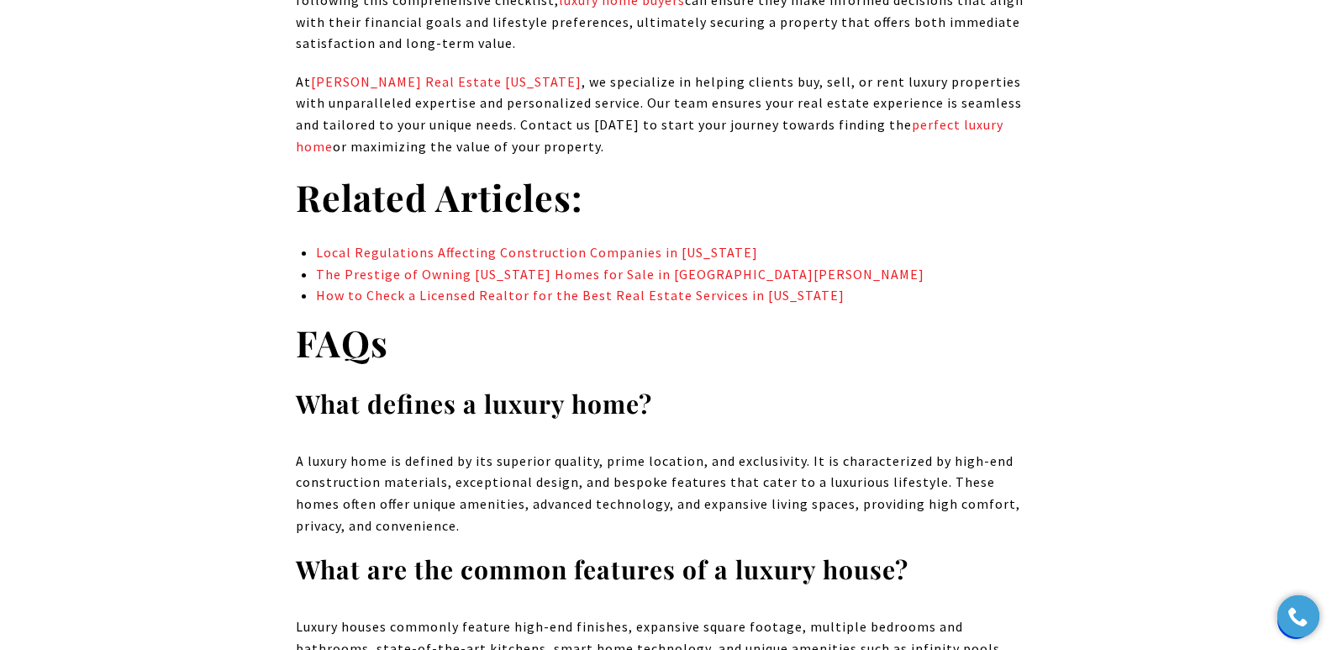
scroll to position [13263, 0]
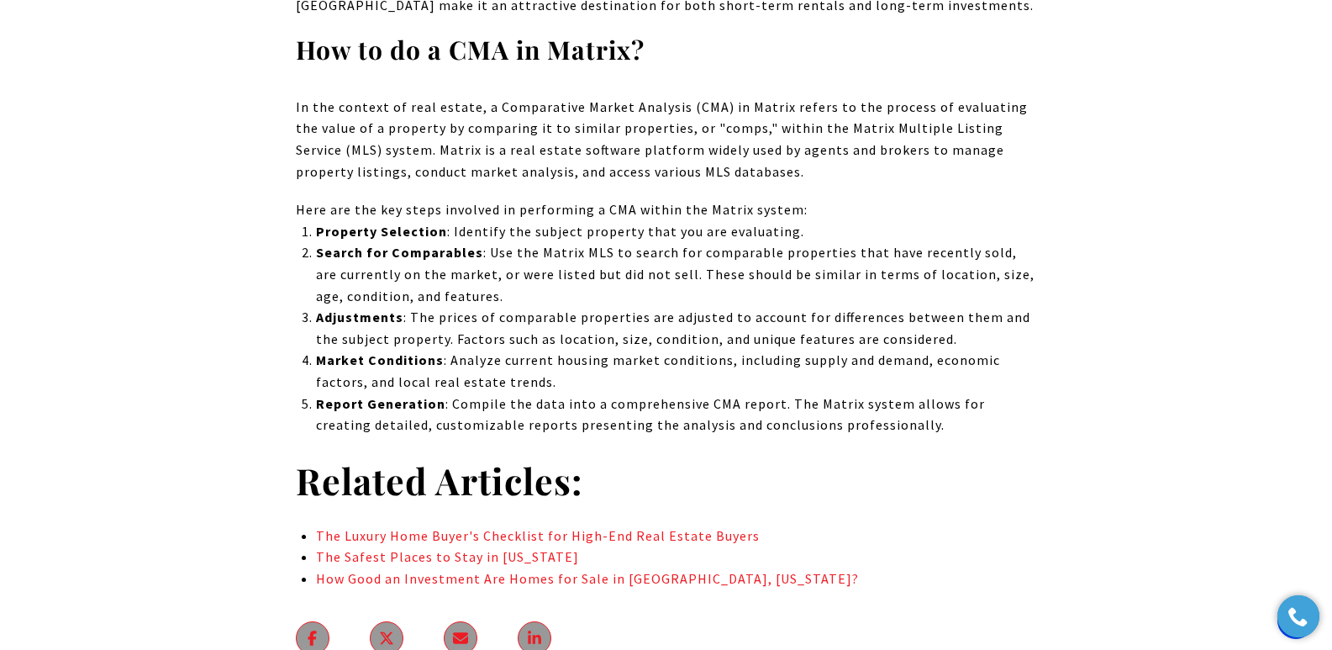
scroll to position [21335, 0]
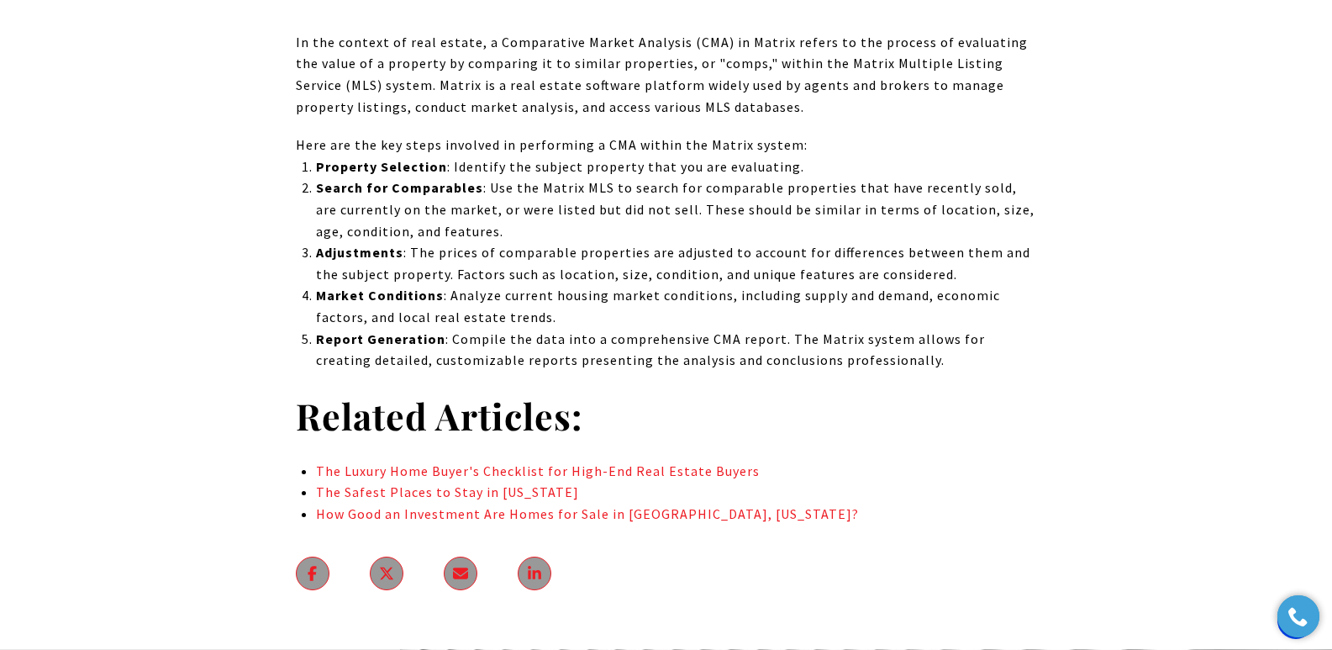
drag, startPoint x: 1336, startPoint y: 22, endPoint x: 1293, endPoint y: 576, distance: 555.5
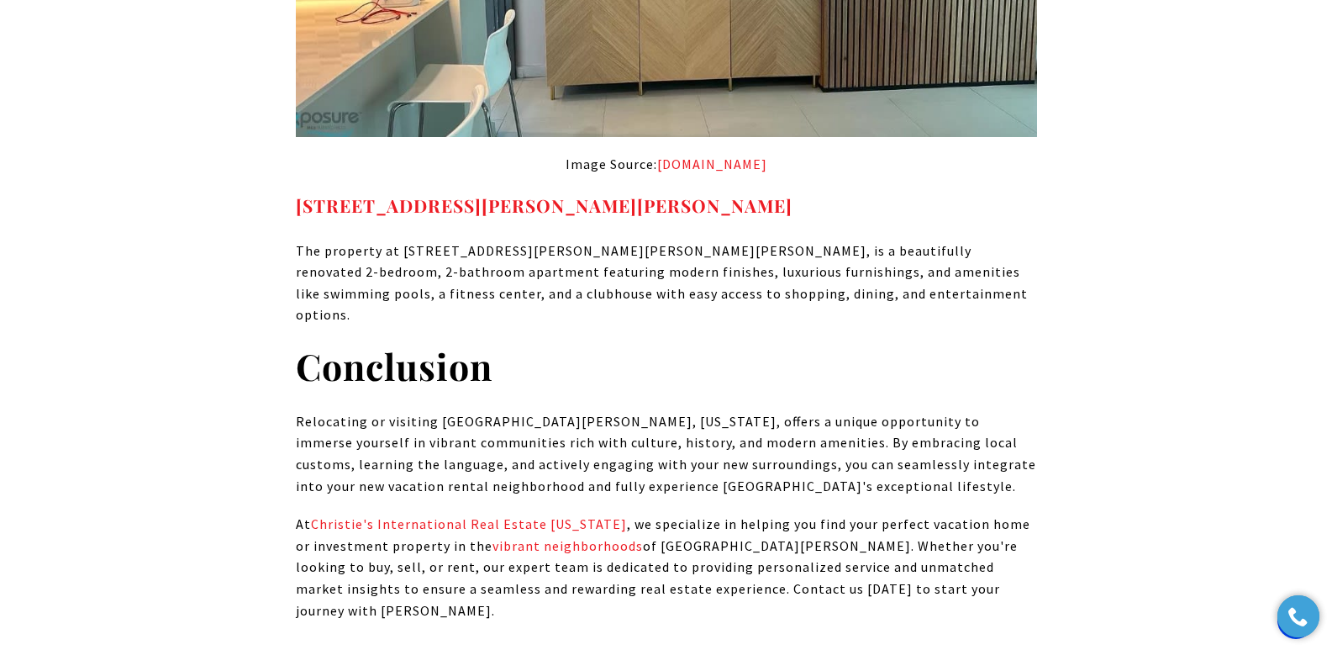
scroll to position [14921, 0]
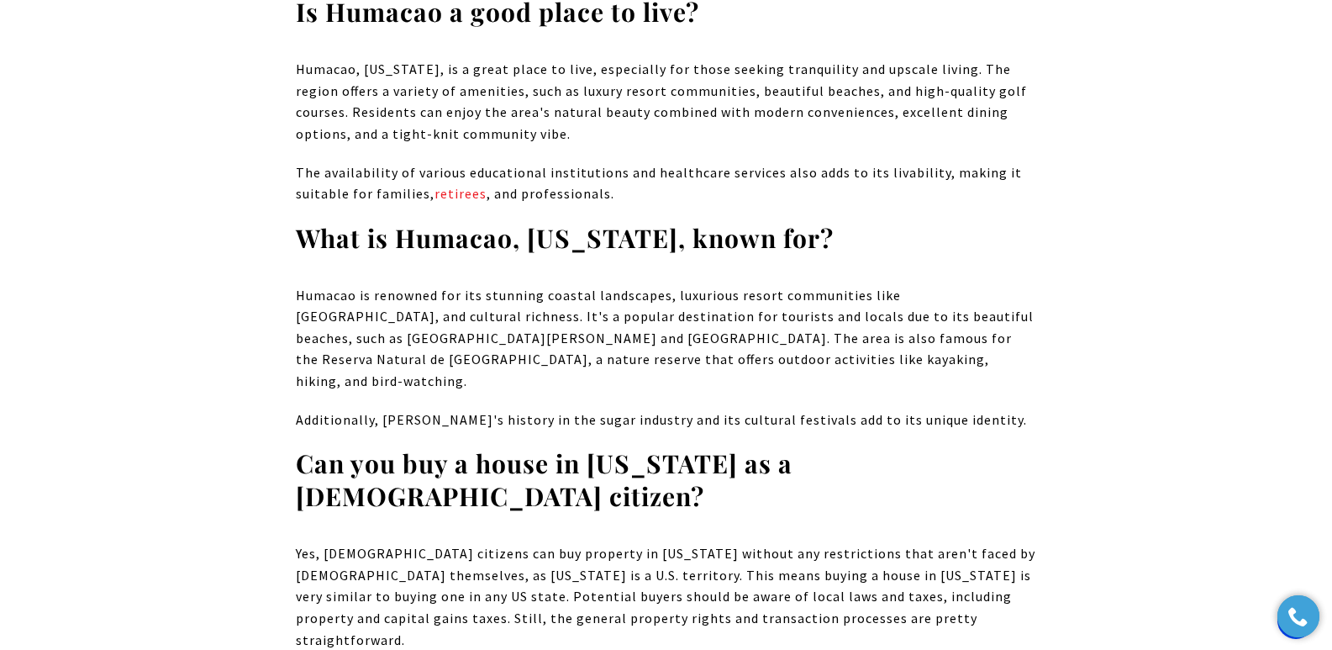
scroll to position [11212, 0]
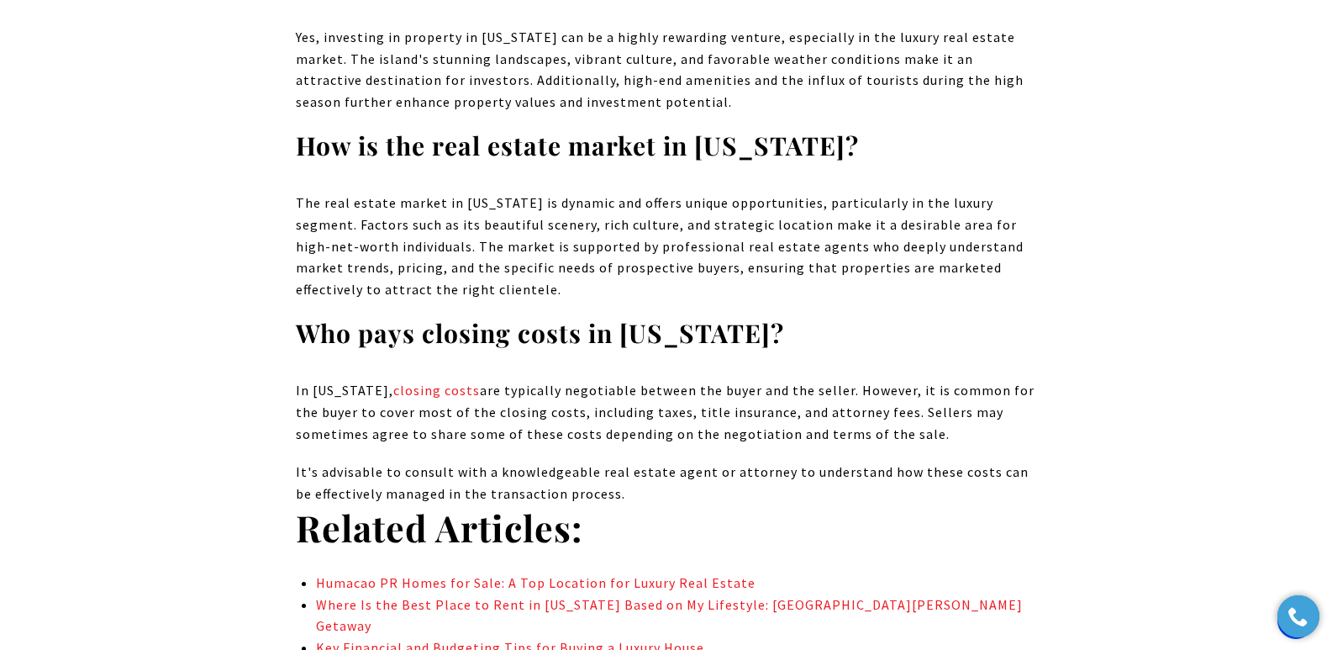
scroll to position [8618, 0]
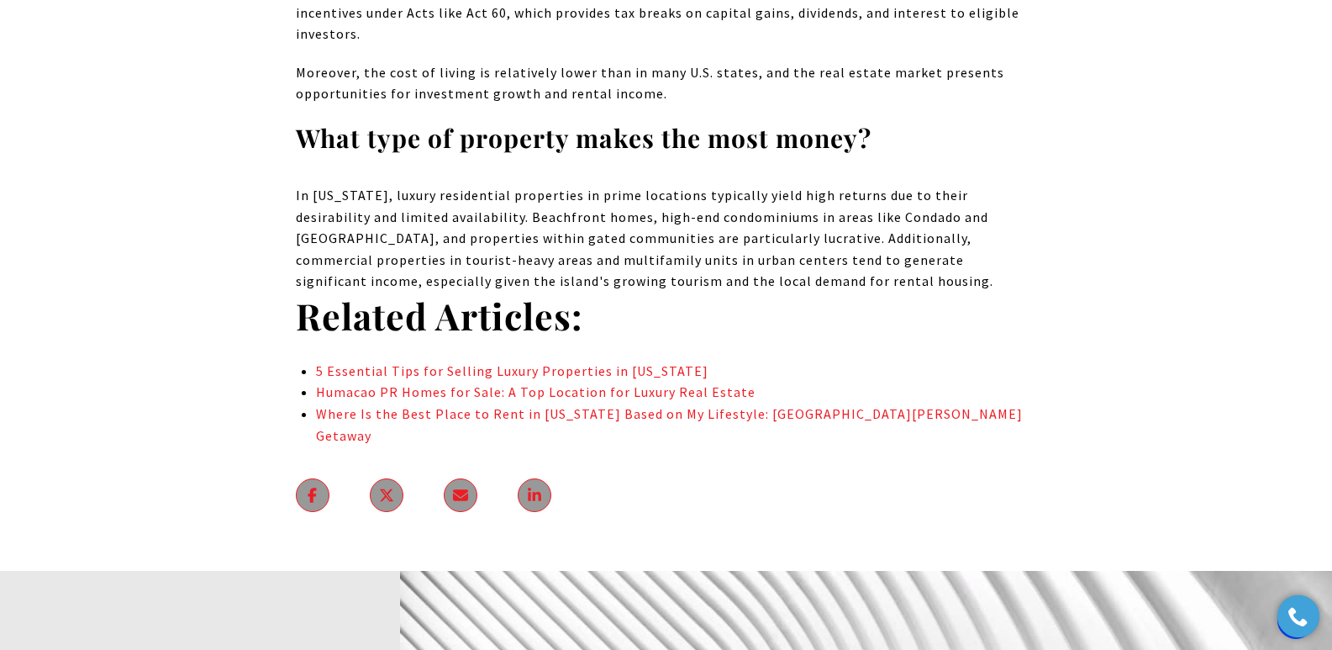
scroll to position [9821, 0]
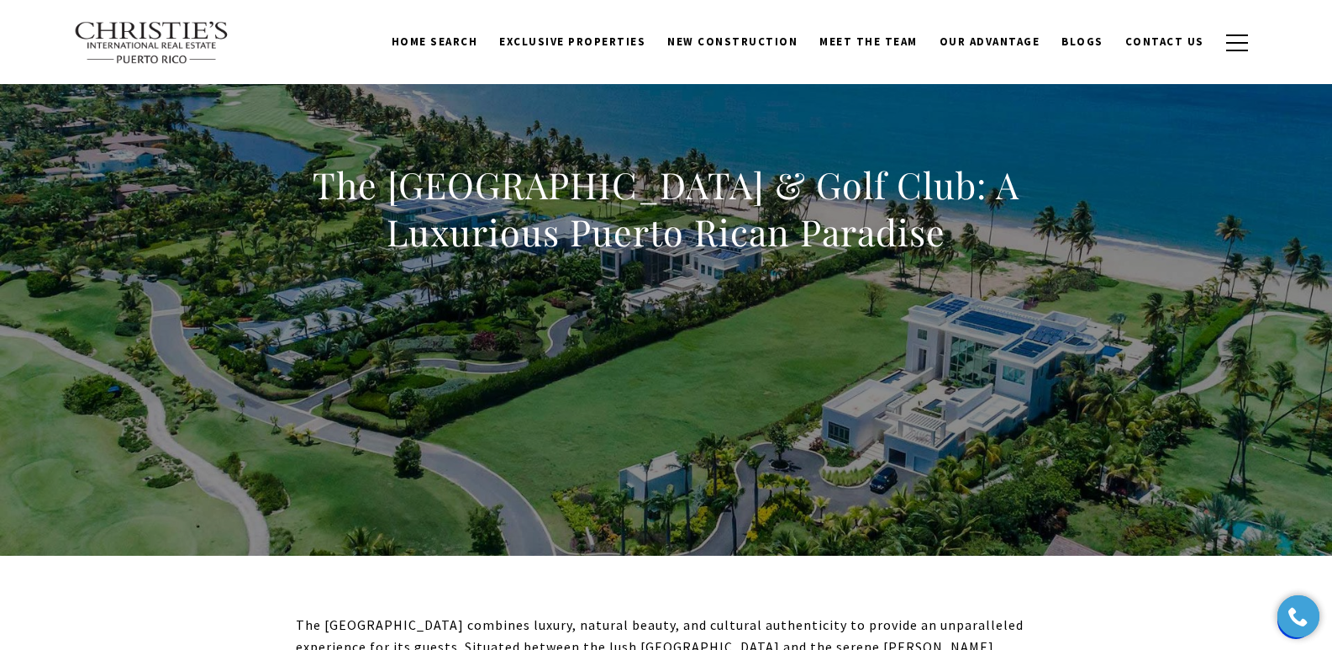
scroll to position [47, 0]
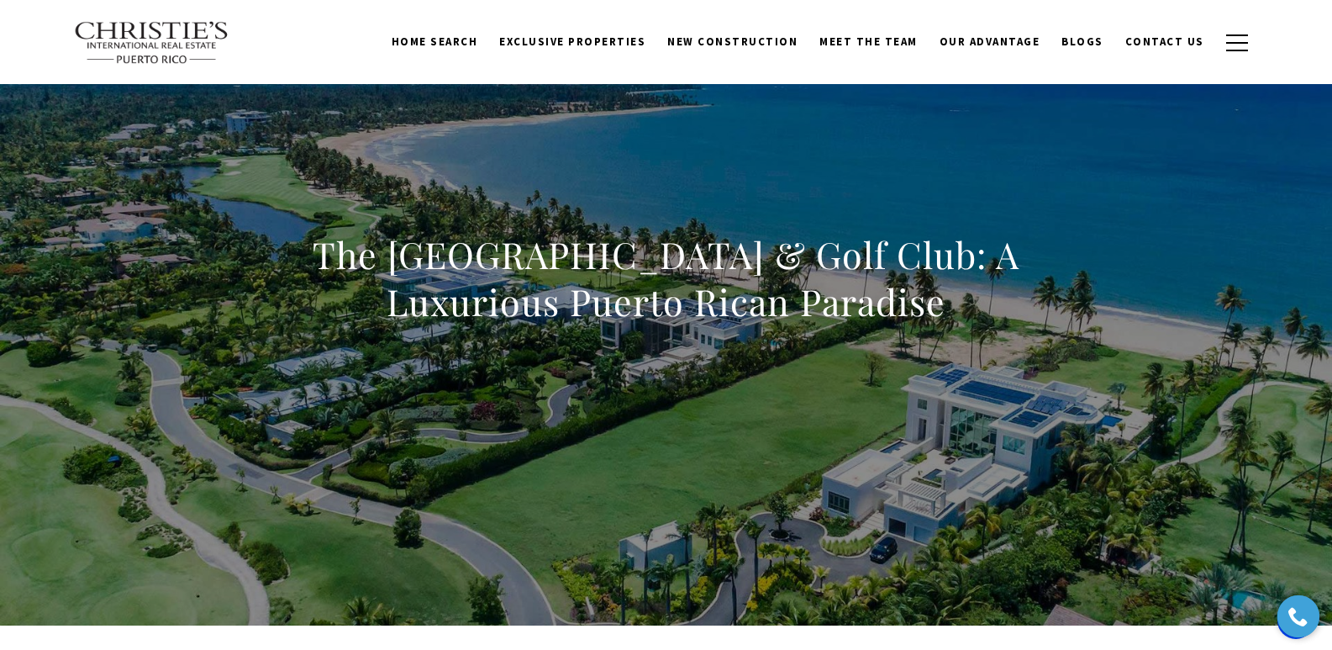
drag, startPoint x: 319, startPoint y: 261, endPoint x: 1034, endPoint y: 332, distance: 718.7
click at [1034, 332] on div "The St. Regis Bahia Beach Resort & Golf Club: A Luxurious Puerto Rican Paradise" at bounding box center [666, 289] width 741 height 116
copy h1 "The St. Regis Bahia Beach Resort & Golf Club: A Luxurious Puerto Rican Paradise"
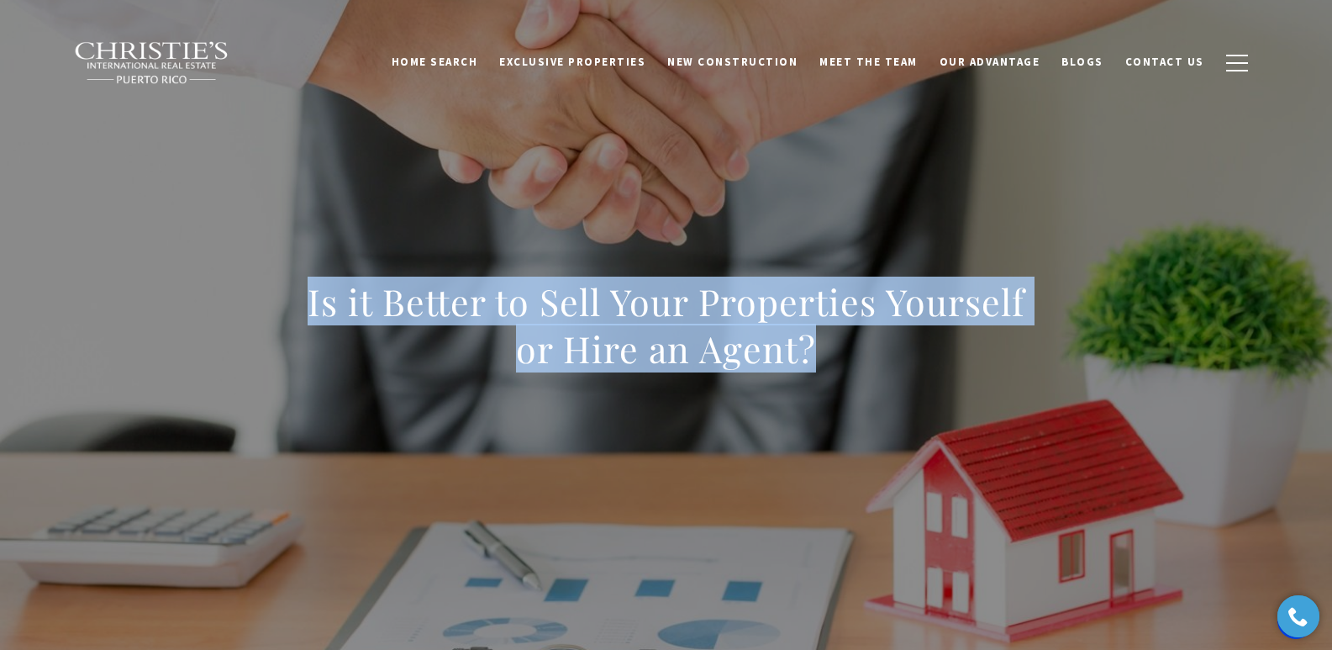
drag, startPoint x: 270, startPoint y: 284, endPoint x: 828, endPoint y: 357, distance: 562.8
click at [828, 357] on div "Is it Better to Sell Your Properties Yourself or Hire an Agent?" at bounding box center [666, 336] width 1177 height 504
copy h1 "Is it Better to Sell Your Properties Yourself or Hire an Agent?"
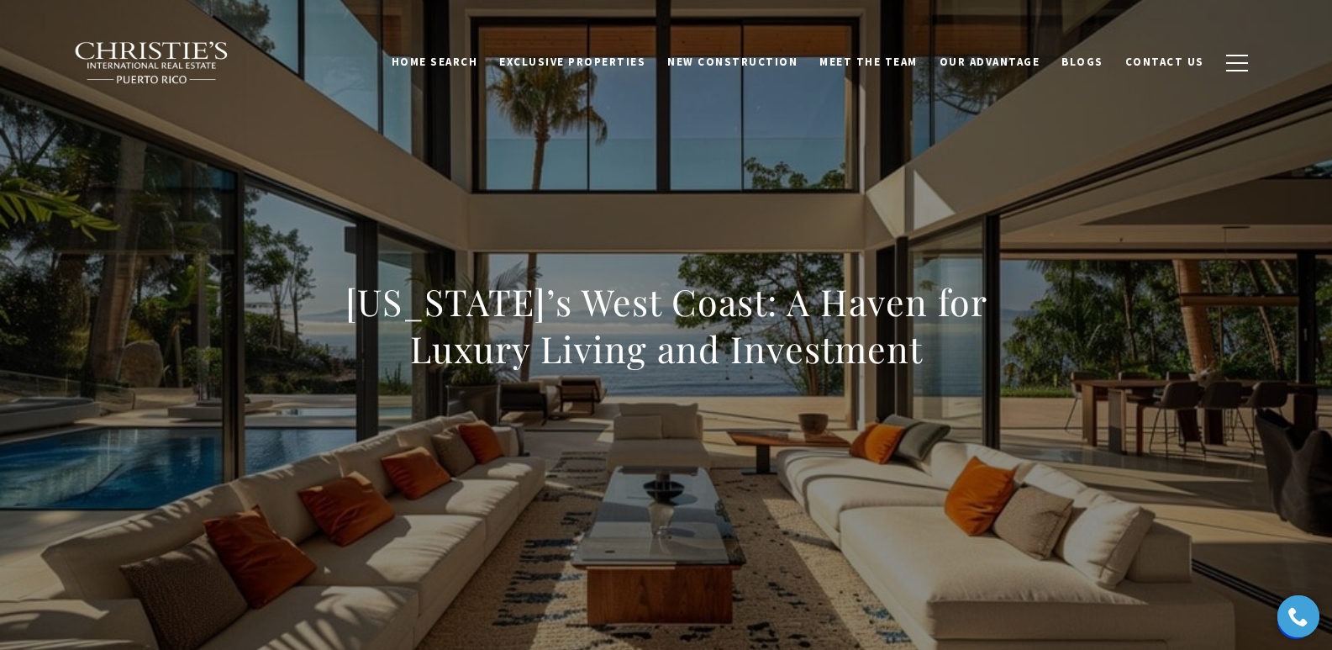
drag, startPoint x: 337, startPoint y: 306, endPoint x: 964, endPoint y: 345, distance: 628.1
click at [964, 345] on h1 "[US_STATE]’s West Coast: A Haven for Luxury Living and Investment" at bounding box center [666, 325] width 741 height 94
copy h1 "[US_STATE]’s West Coast: A Haven for Luxury Living and Investment"
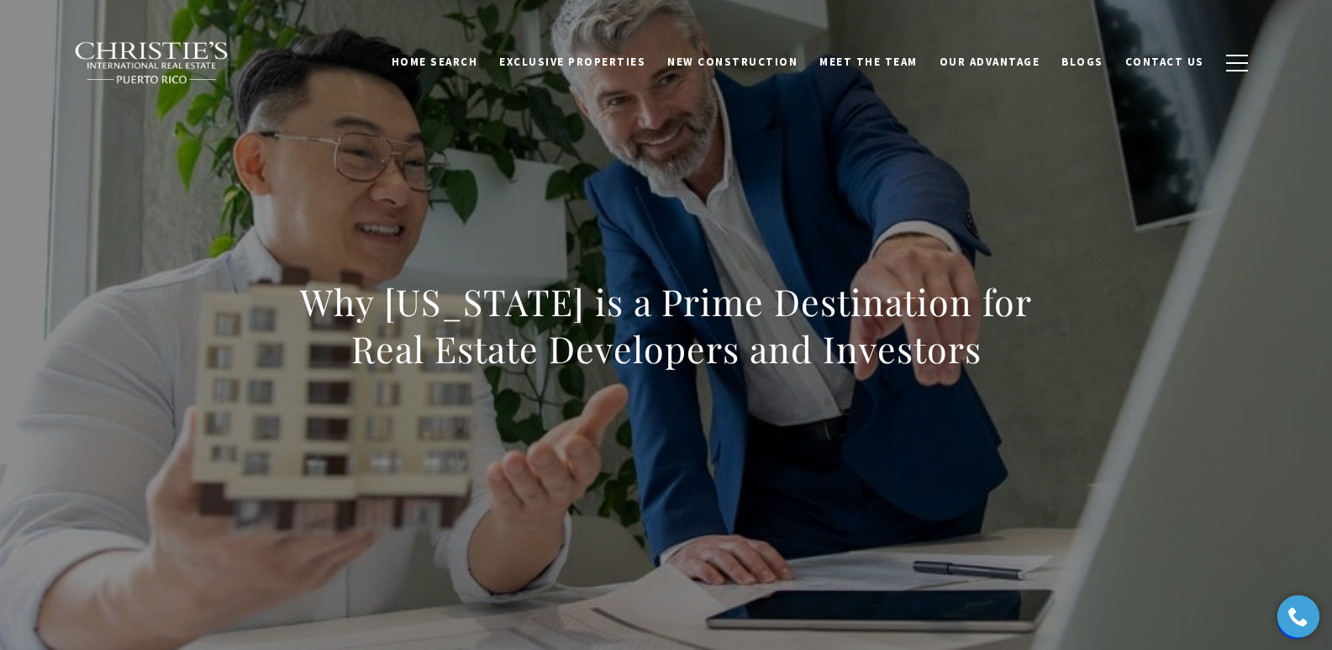
drag, startPoint x: 328, startPoint y: 307, endPoint x: 1009, endPoint y: 347, distance: 681.9
click at [1009, 347] on div "Why Puerto Rico is a Prime Destination for Real Estate Developers and Investors" at bounding box center [666, 336] width 1177 height 504
copy h1 "Why Puerto Rico is a Prime Destination for Real Estate Developers and Investors"
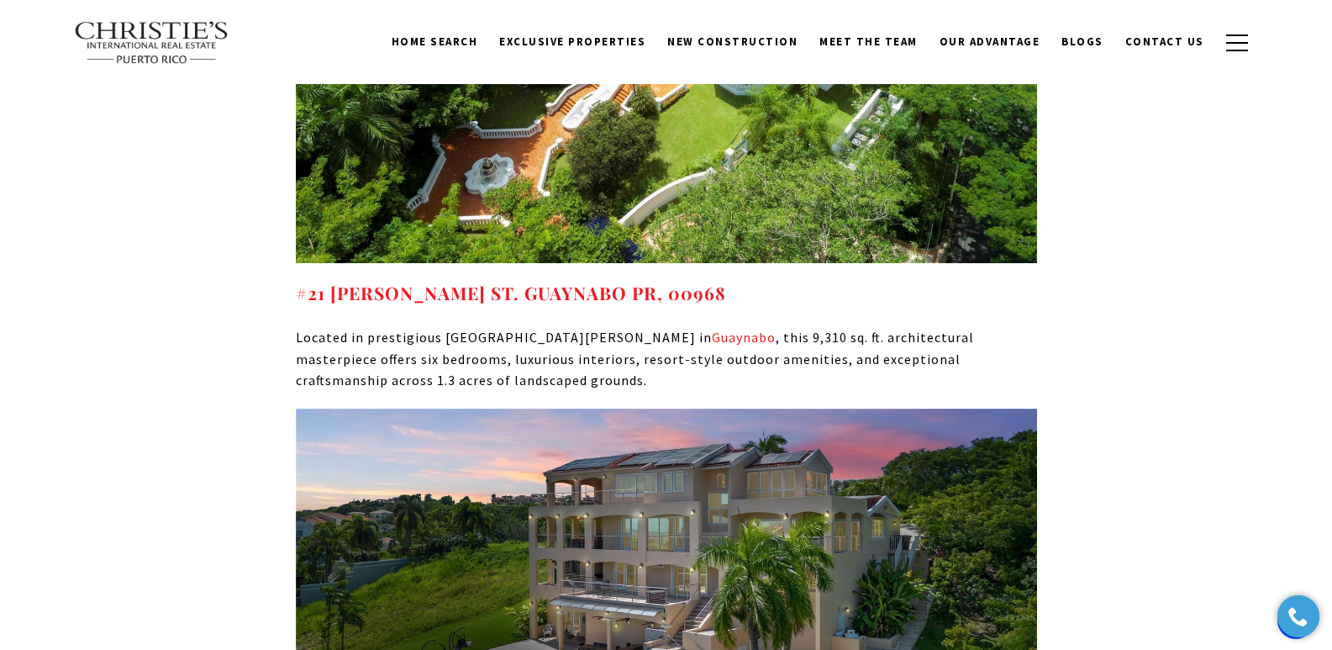
scroll to position [13818, 0]
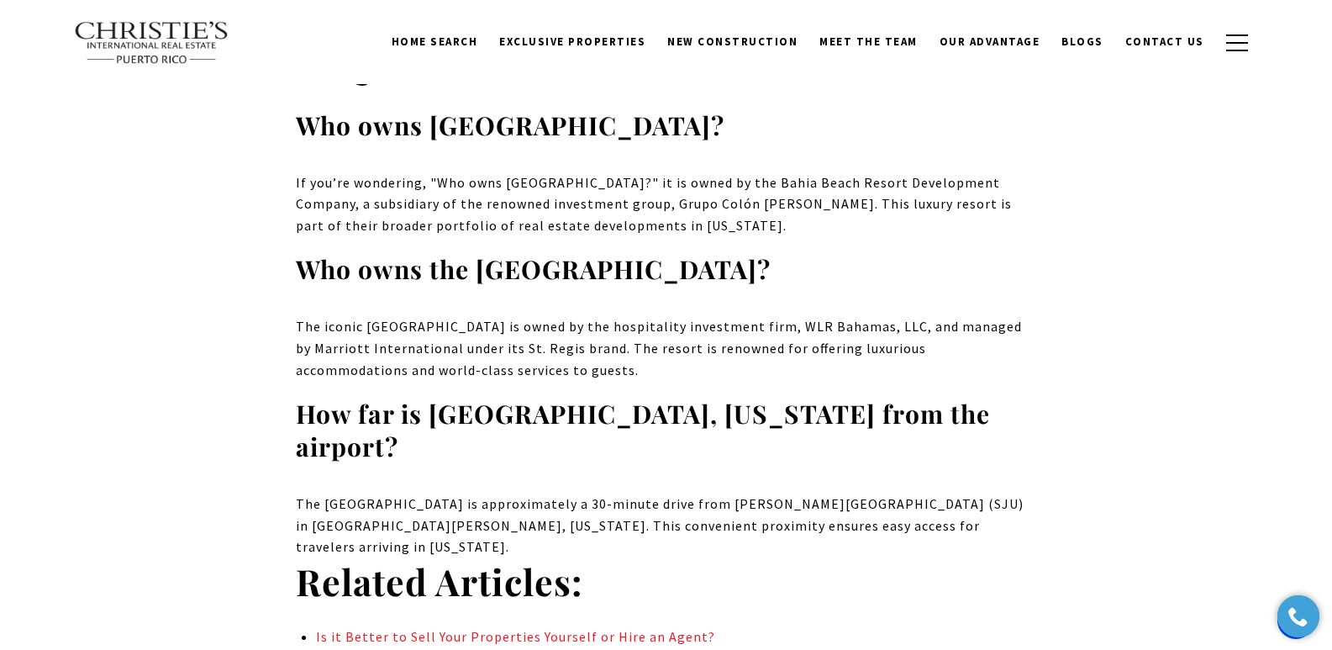
scroll to position [14696, 0]
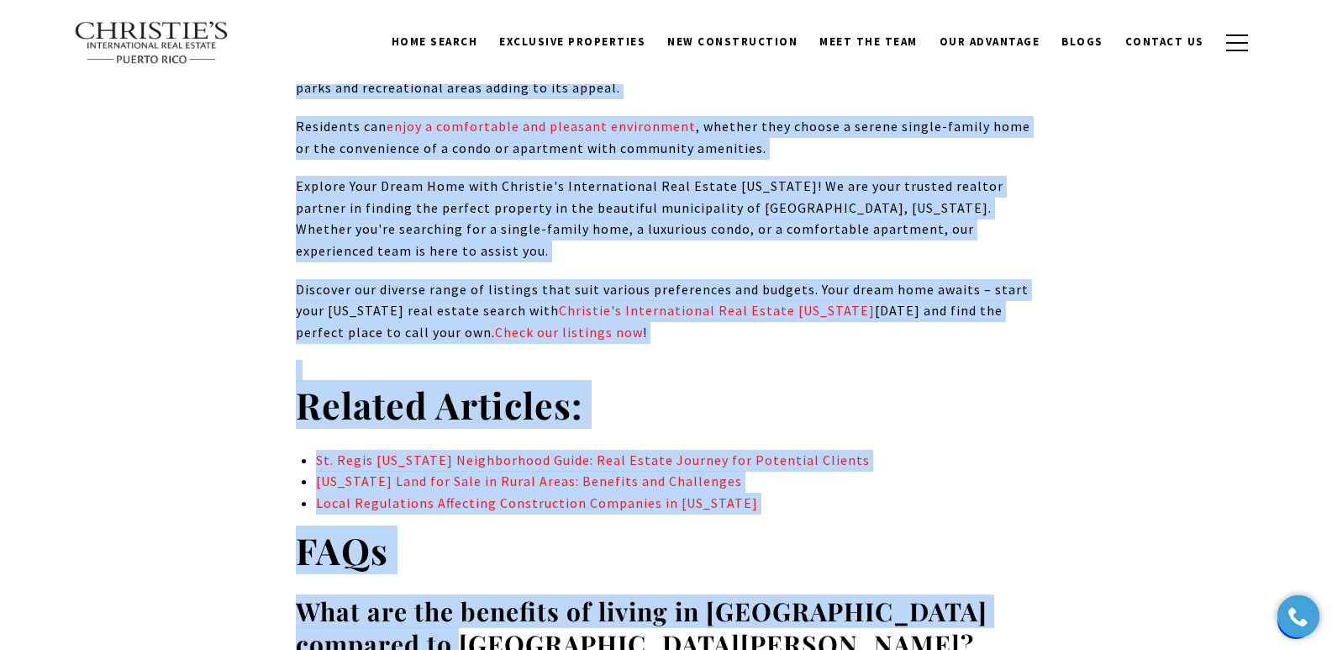
scroll to position [15167, 0]
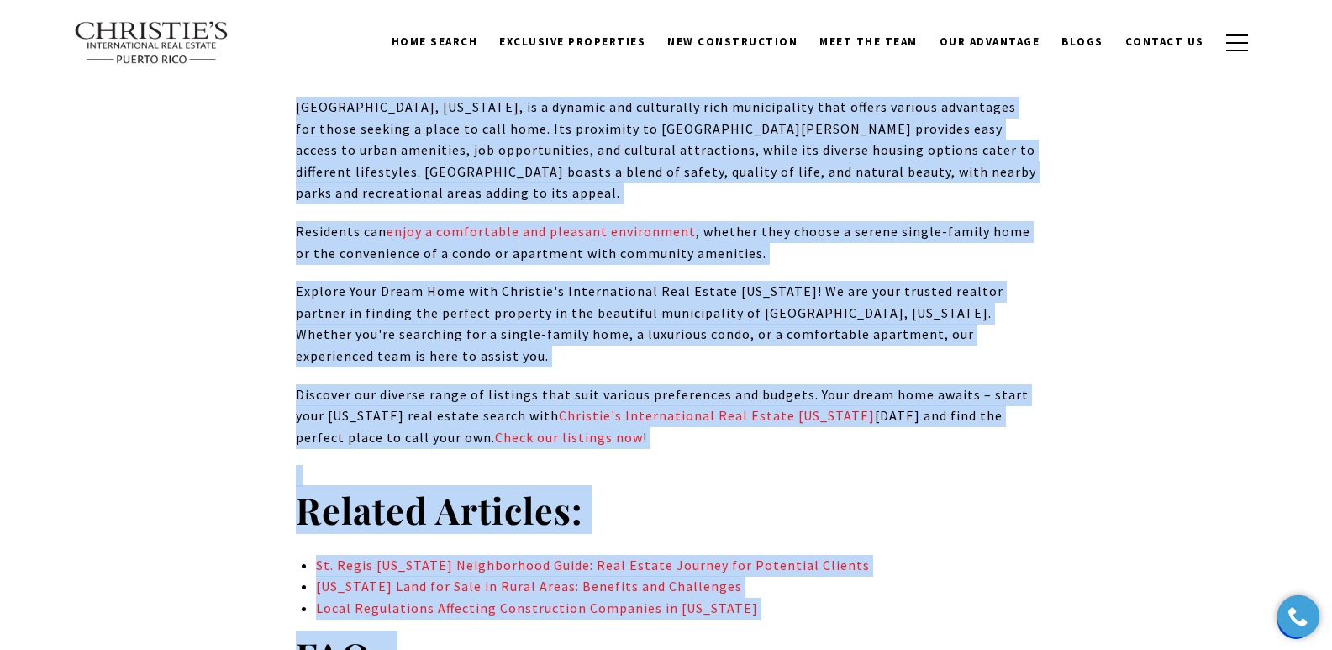
drag, startPoint x: 302, startPoint y: 311, endPoint x: 1003, endPoint y: 494, distance: 724.5
copy body "Loremips Dolorsitamet Conse: Adipis Eli Sedd Eius Tem Inci Utlabo Etdo Magnaal …"
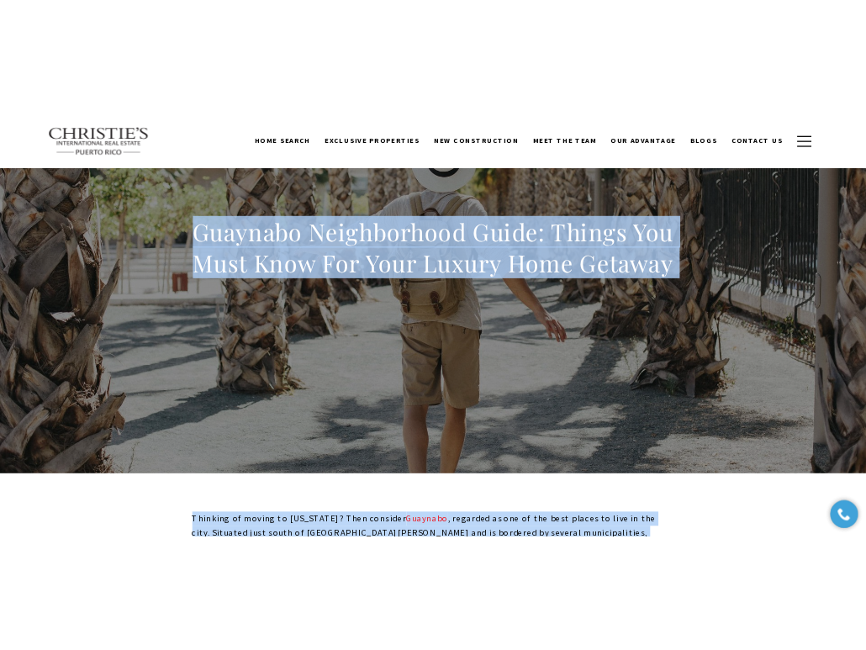
scroll to position [0, 0]
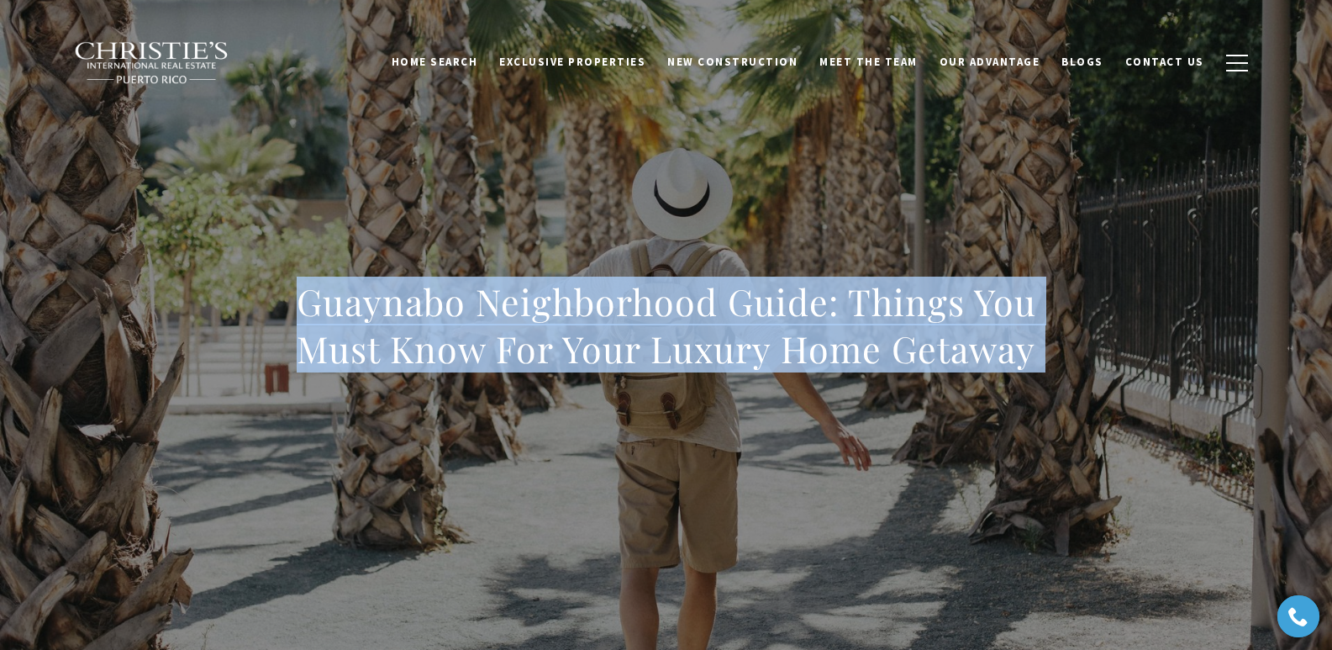
click at [392, 171] on div "Guaynabo Neighborhood Guide: Things You Must Know For Your Luxury Home Getaway" at bounding box center [666, 336] width 1177 height 504
drag, startPoint x: 329, startPoint y: 312, endPoint x: 1108, endPoint y: 361, distance: 779.8
click at [865, 361] on div "Guaynabo Neighborhood Guide: Things You Must Know For Your Luxury Home Getaway" at bounding box center [666, 336] width 1177 height 504
copy h1 "Guaynabo Neighborhood Guide: Things You Must Know For Your Luxury Home Getaway"
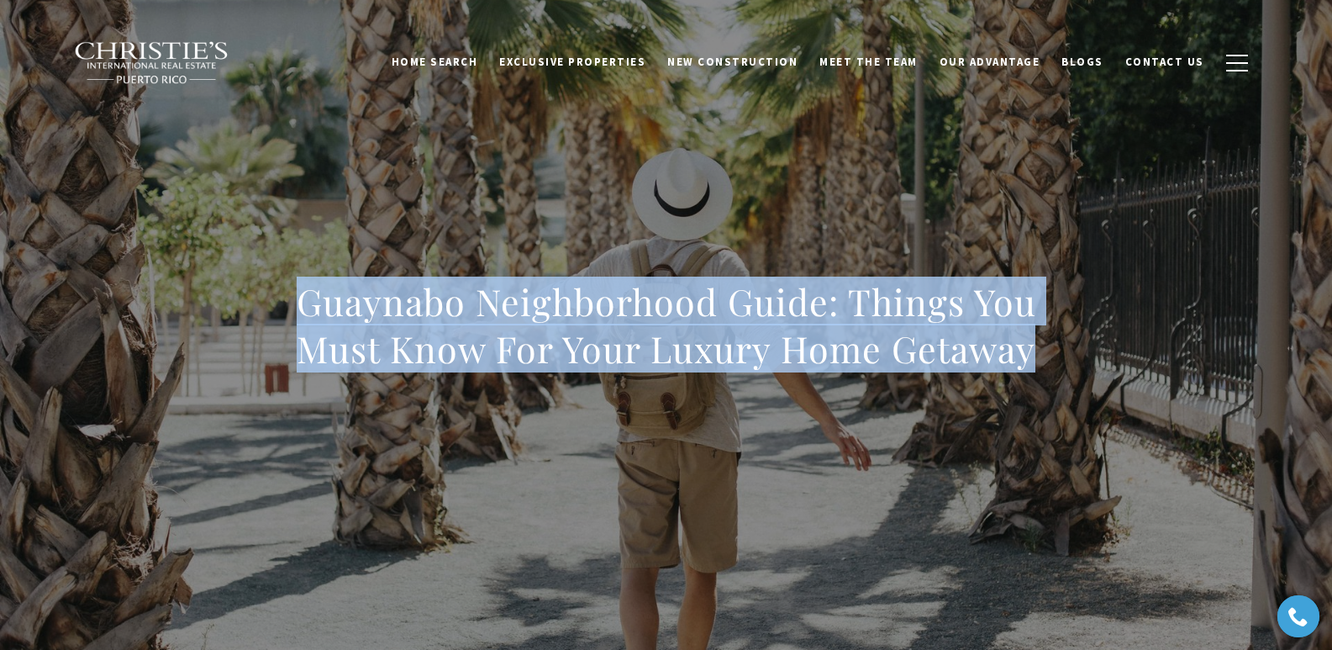
click at [321, 245] on div "Guaynabo Neighborhood Guide: Things You Must Know For Your Luxury Home Getaway" at bounding box center [666, 336] width 1177 height 504
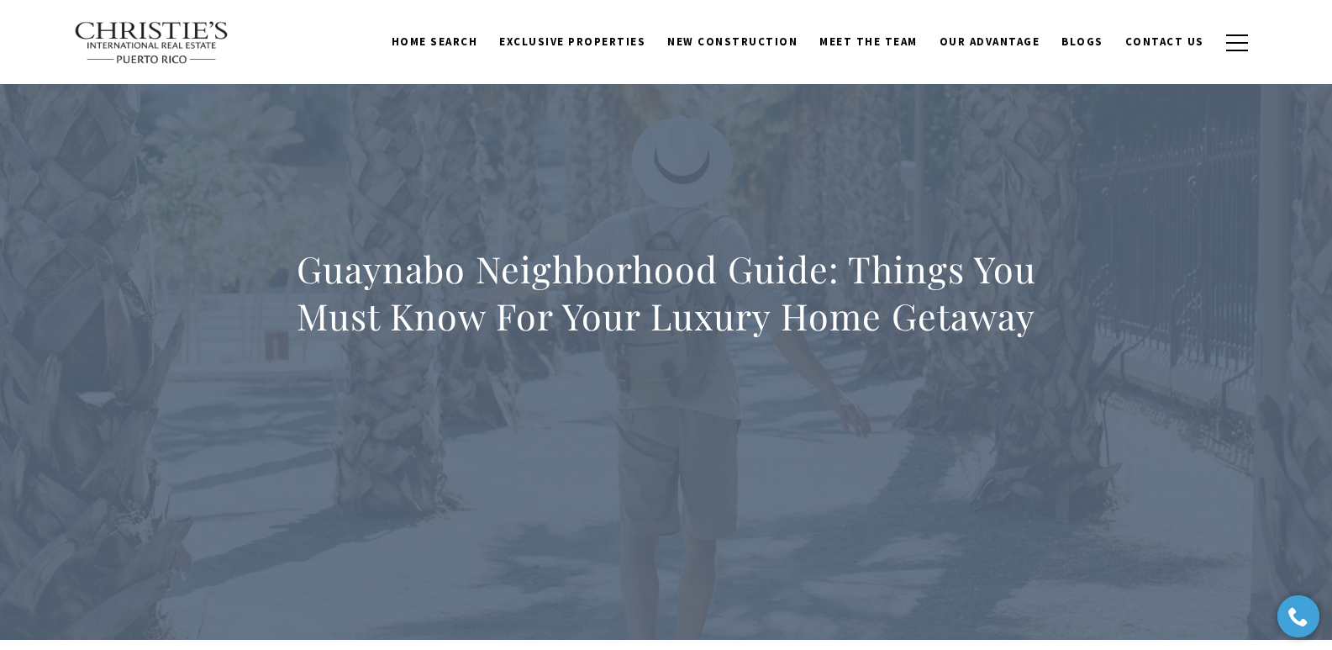
drag, startPoint x: 298, startPoint y: 302, endPoint x: 1104, endPoint y: 635, distance: 872.0
click at [865, 635] on div "Guaynabo Neighborhood Guide: Things You Must Know For Your Luxury Home Getaway" at bounding box center [666, 303] width 1332 height 672
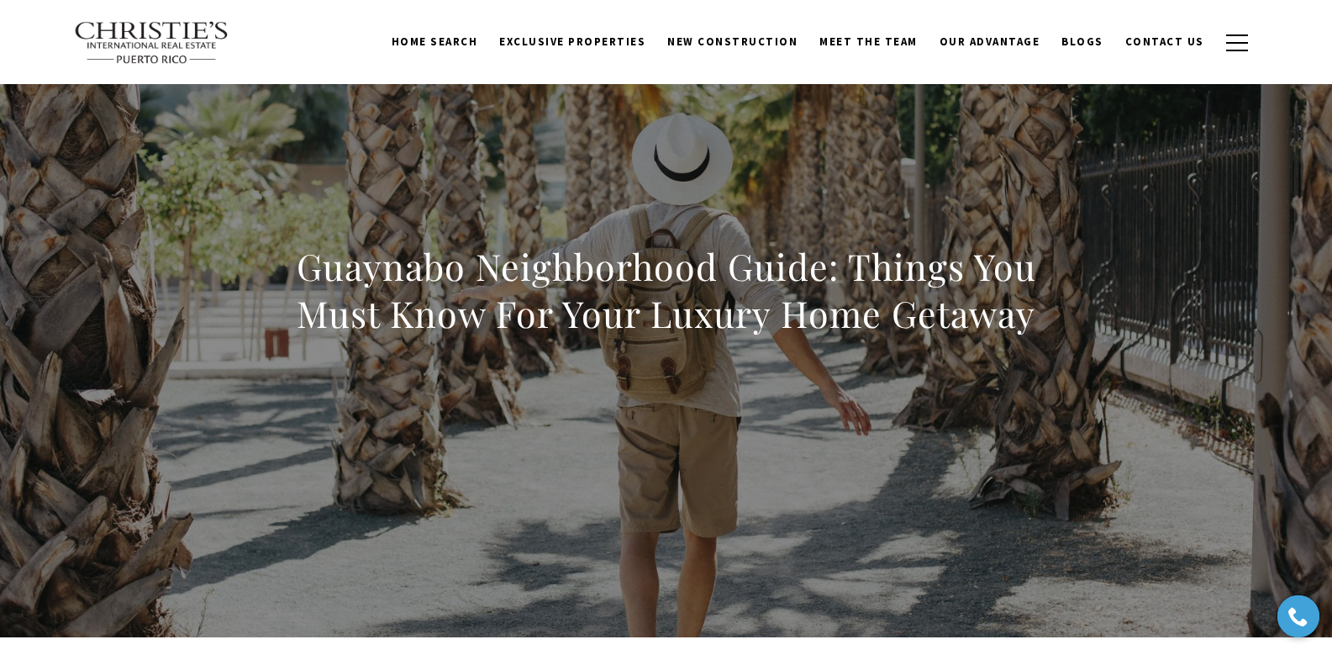
click at [598, 409] on div "Guaynabo Neighborhood Guide: Things You Must Know For Your Luxury Home Getaway" at bounding box center [666, 301] width 1177 height 504
click at [304, 263] on h1 "Guaynabo Neighborhood Guide: Things You Must Know For Your Luxury Home Getaway" at bounding box center [666, 290] width 741 height 94
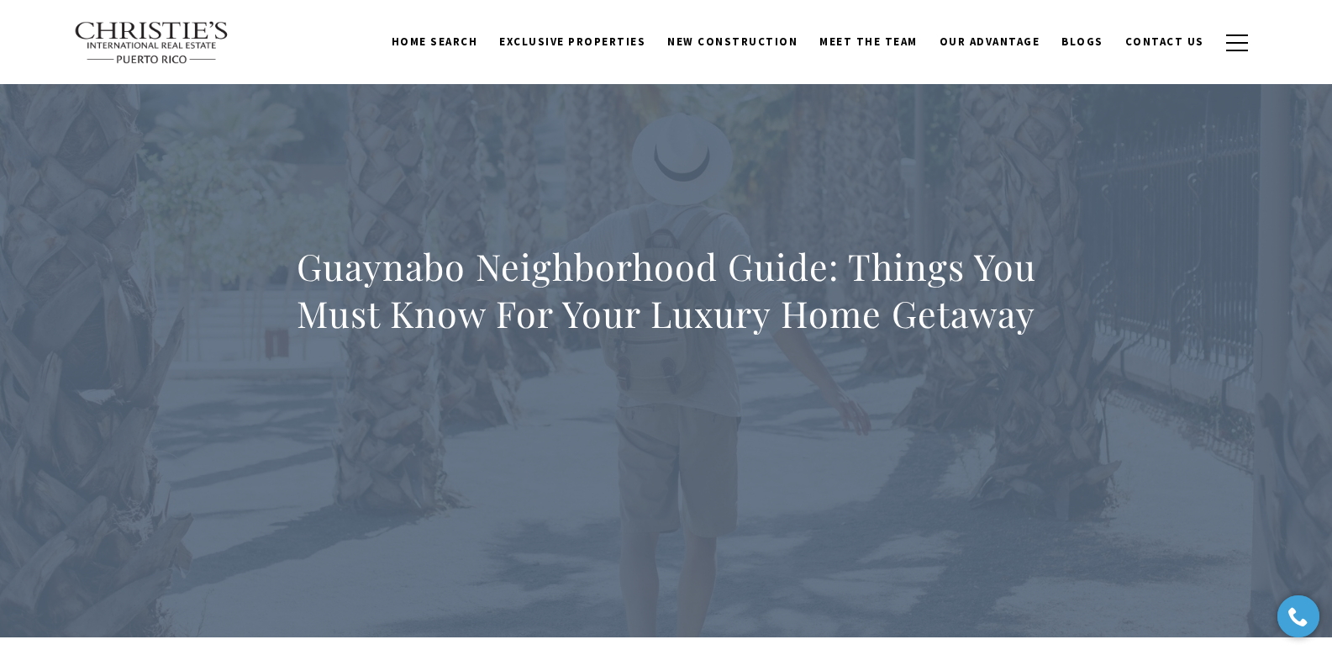
drag, startPoint x: 303, startPoint y: 263, endPoint x: 1098, endPoint y: 561, distance: 849.2
click at [865, 618] on div "Guaynabo Neighborhood Guide: Things You Must Know For Your Luxury Home Getaway" at bounding box center [666, 301] width 1332 height 672
click at [302, 269] on h1 "Guaynabo Neighborhood Guide: Things You Must Know For Your Luxury Home Getaway" at bounding box center [666, 290] width 741 height 94
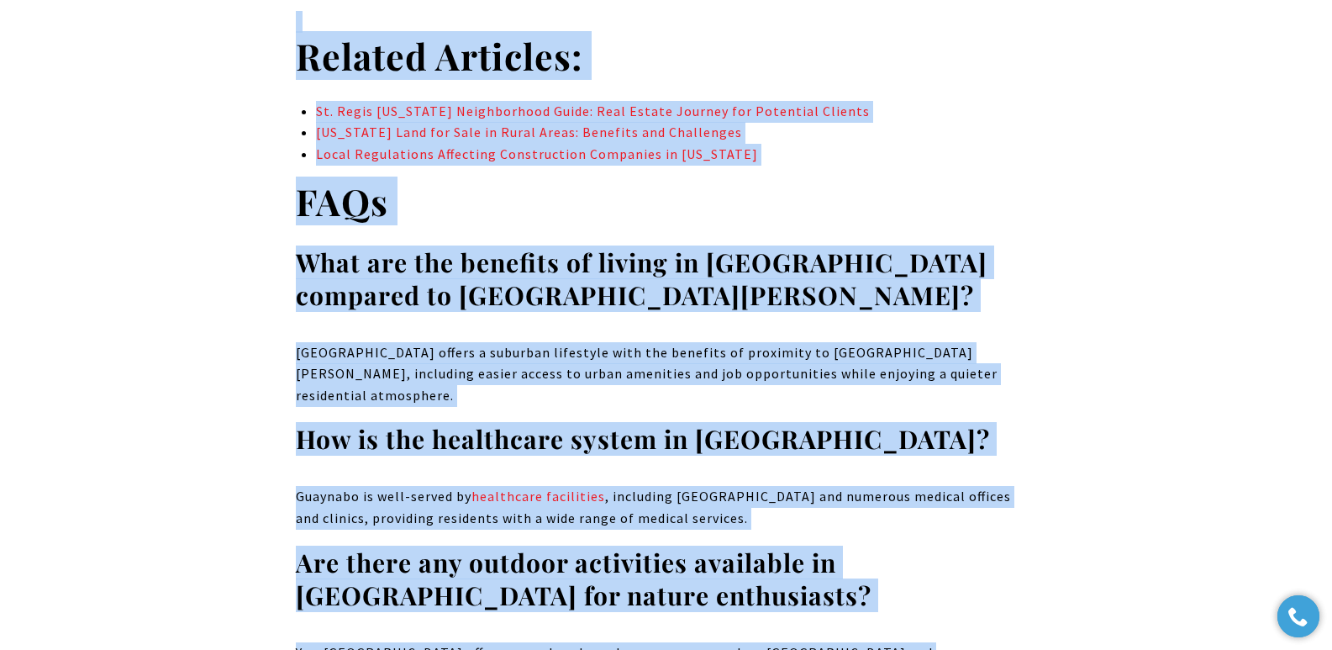
scroll to position [15628, 0]
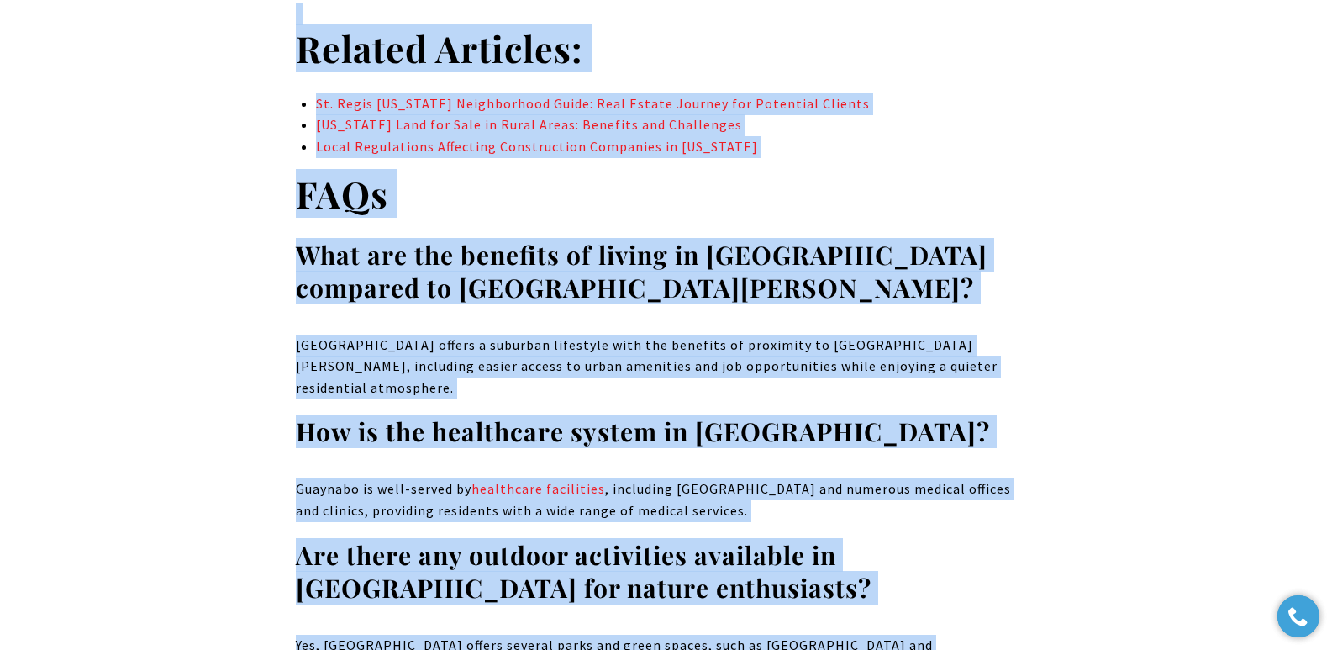
drag, startPoint x: 301, startPoint y: 269, endPoint x: 903, endPoint y: 44, distance: 643.3
copy body "Guaynabo Neighborhood Guide: Things You Must Know For Your Luxury Home Getaway …"
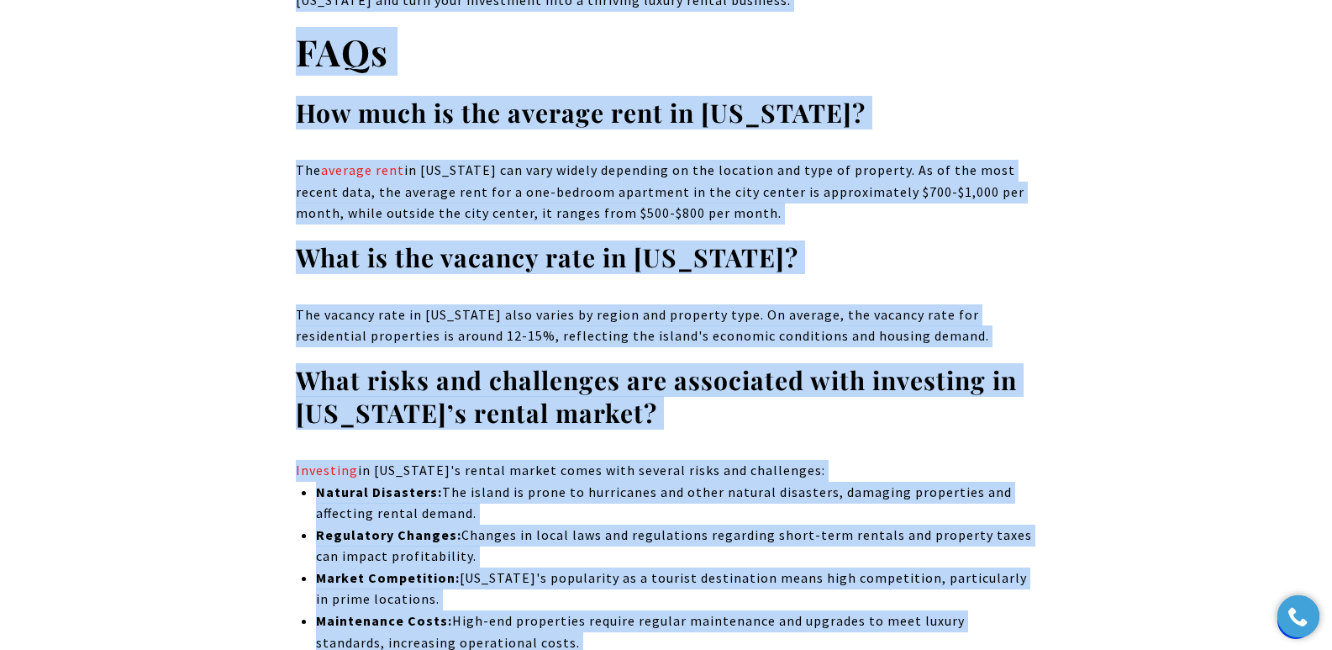
scroll to position [16555, 0]
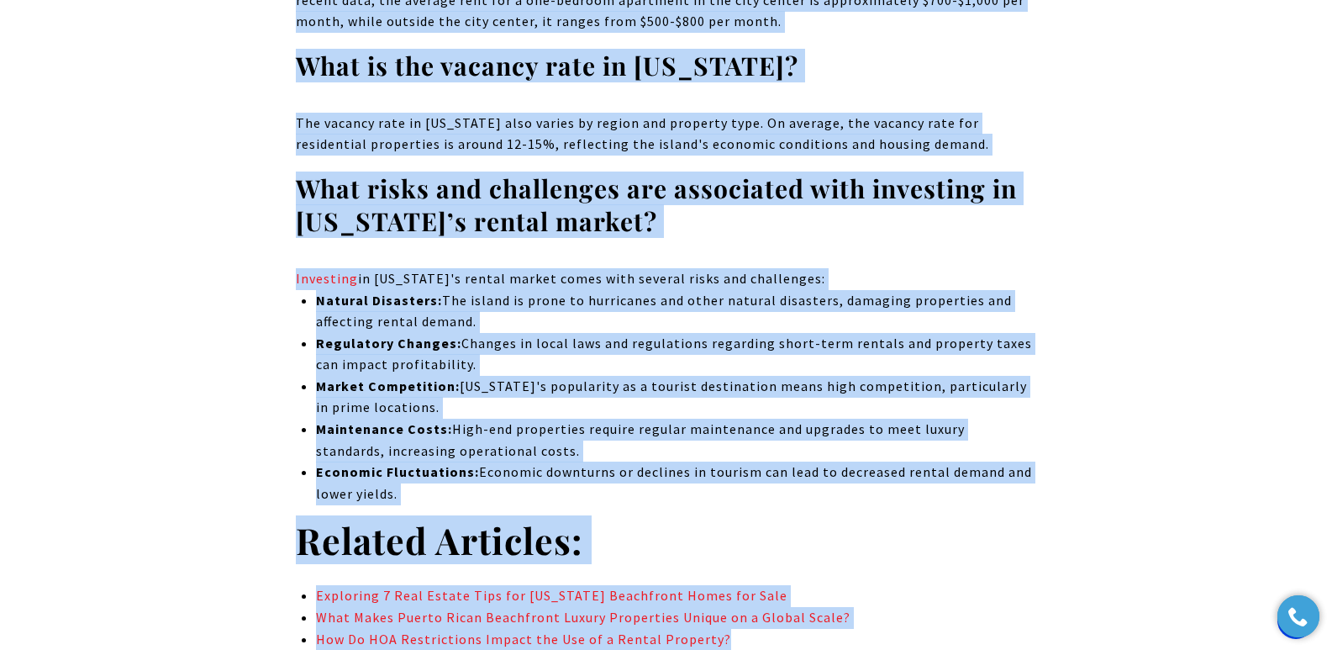
drag, startPoint x: 294, startPoint y: 314, endPoint x: 845, endPoint y: 346, distance: 552.2
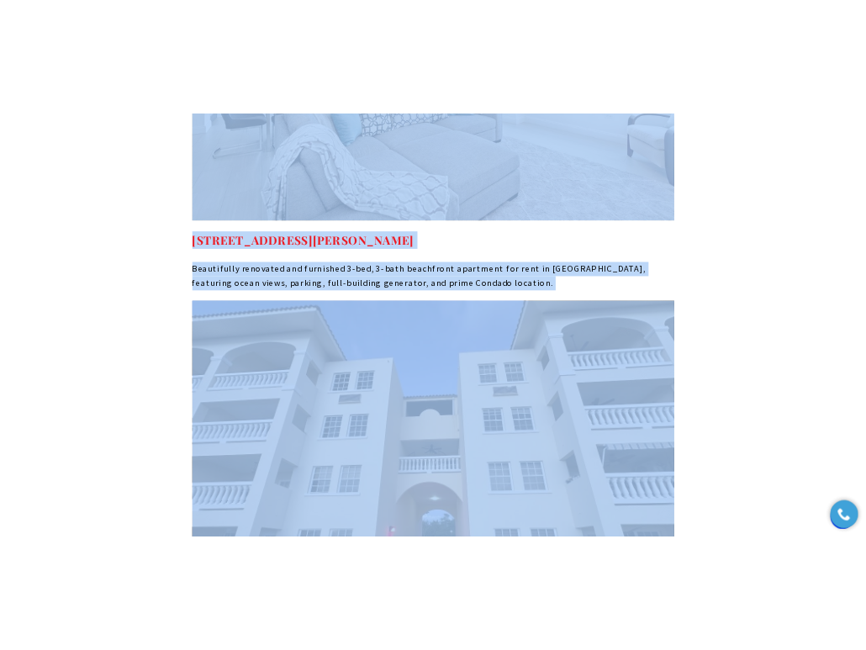
scroll to position [0, 0]
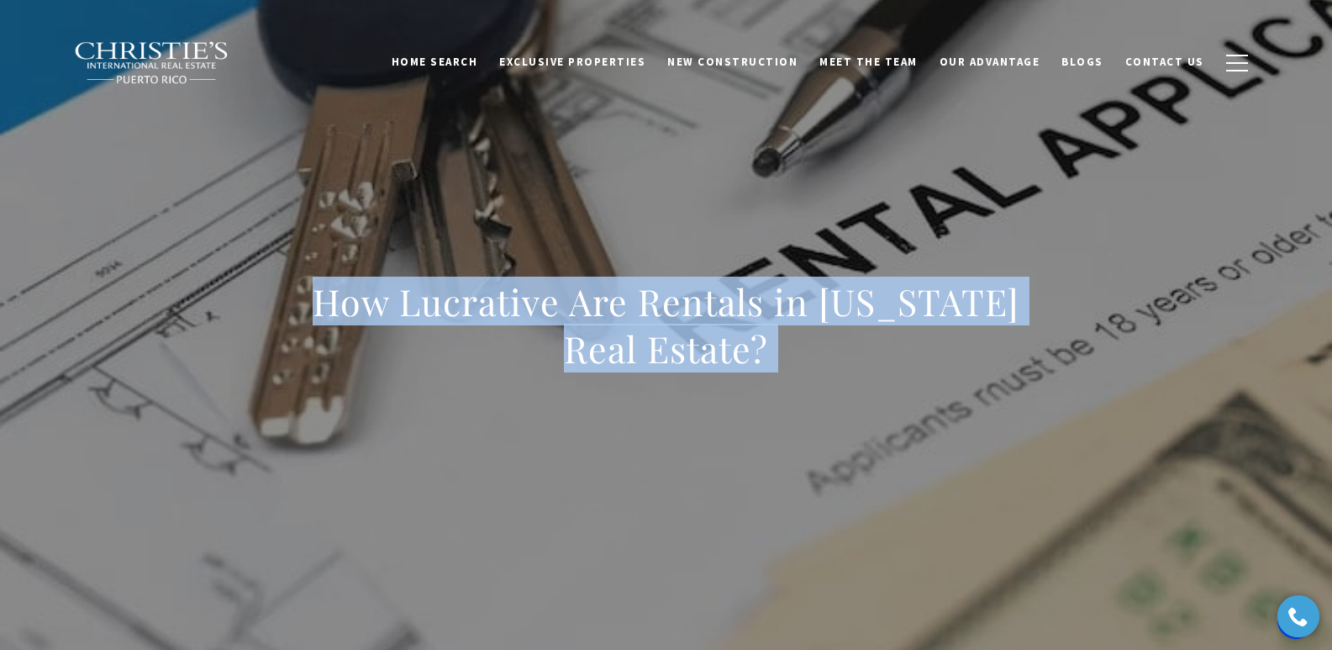
click at [768, 208] on div "How Lucrative Are Rentals in [US_STATE] Real Estate?" at bounding box center [666, 336] width 1177 height 504
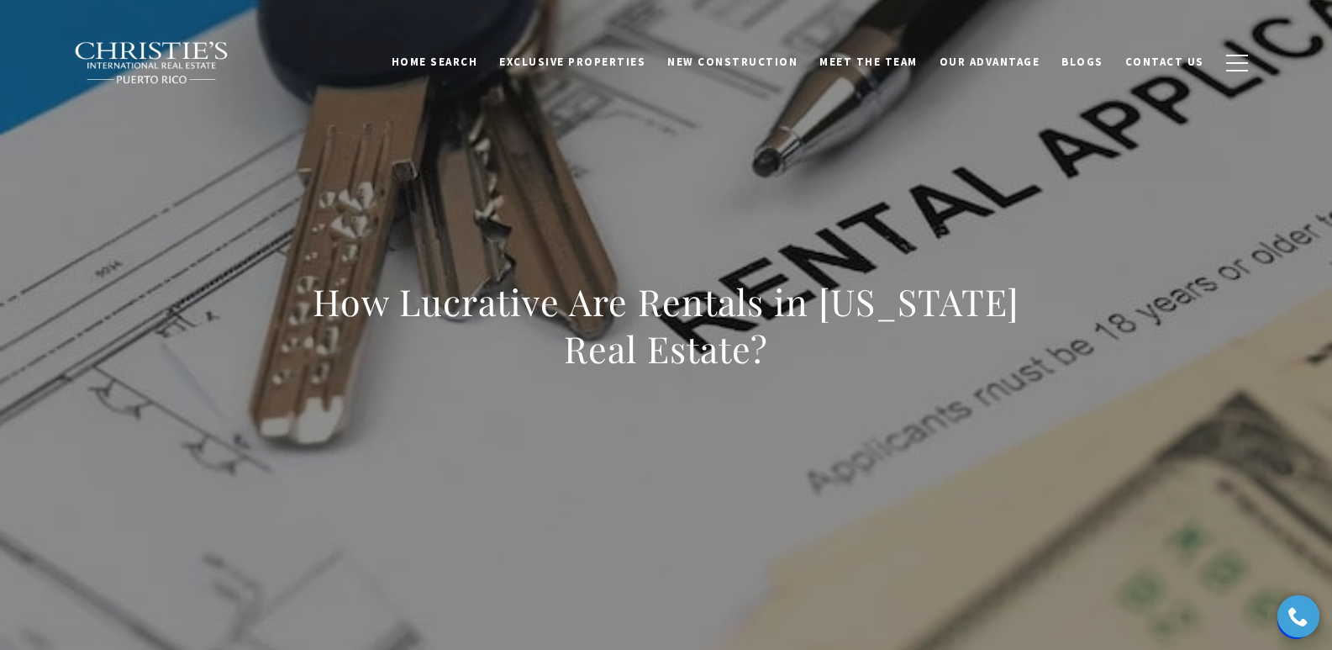
drag, startPoint x: 554, startPoint y: 334, endPoint x: 876, endPoint y: 381, distance: 325.3
click at [865, 381] on div "How Lucrative Are Rentals in [US_STATE] Real Estate?" at bounding box center [666, 336] width 741 height 116
copy h1 "How Lucrative Are Rentals in [US_STATE] Real Estate?"
